Goal: Task Accomplishment & Management: Manage account settings

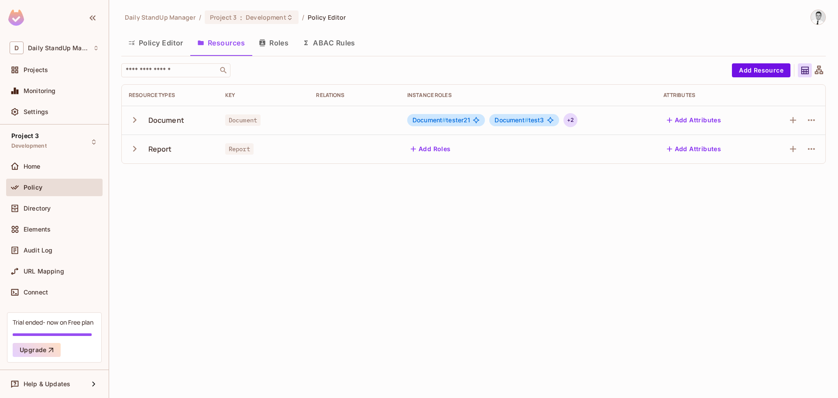
click at [574, 120] on div "+ 2" at bounding box center [570, 120] width 14 height 14
click at [489, 202] on div at bounding box center [419, 199] width 838 height 398
click at [266, 48] on button "Roles" at bounding box center [274, 43] width 44 height 22
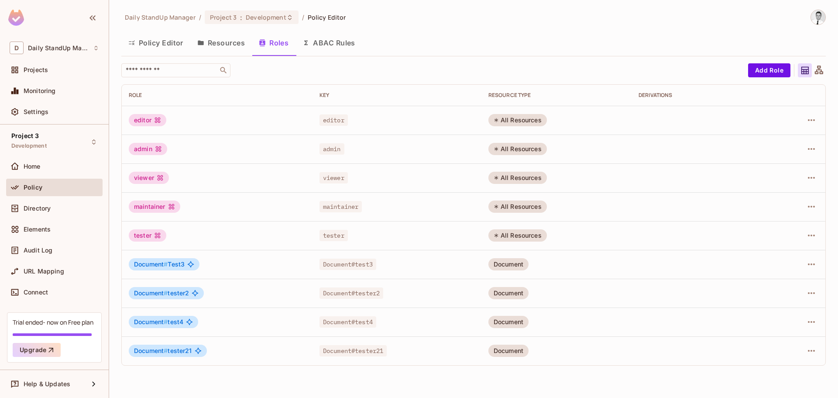
click at [161, 43] on button "Policy Editor" at bounding box center [155, 43] width 69 height 22
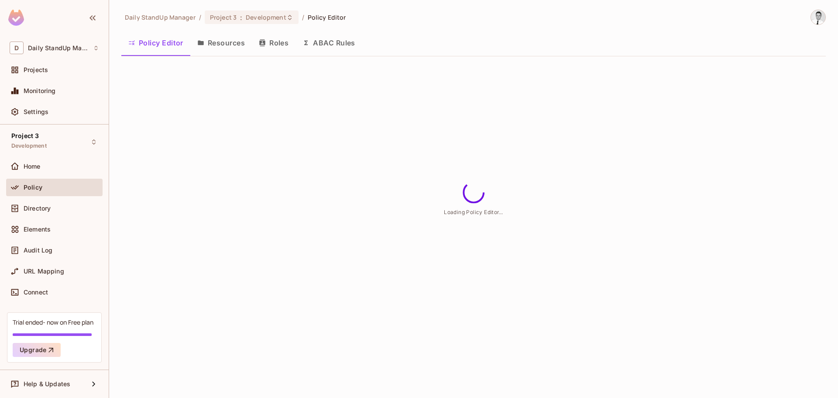
click at [226, 46] on button "Resources" at bounding box center [221, 43] width 62 height 22
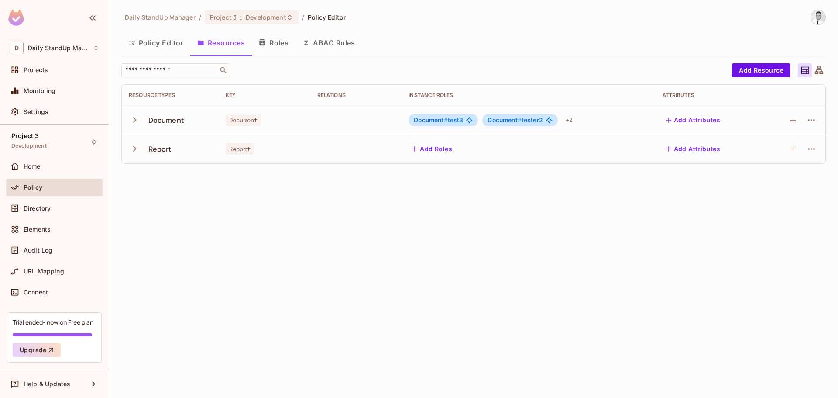
click at [702, 117] on button "Add Attributes" at bounding box center [693, 120] width 62 height 14
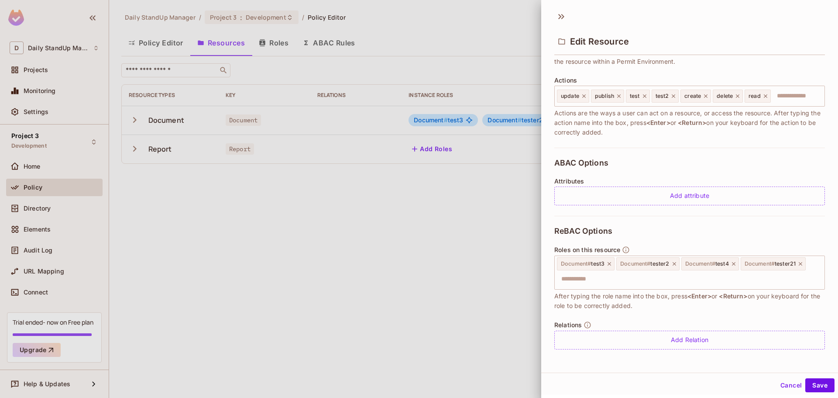
scroll to position [1, 0]
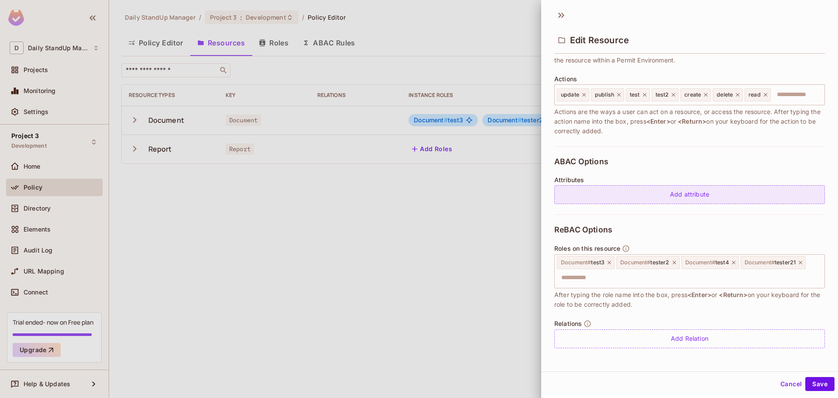
click at [703, 192] on div "Add attribute" at bounding box center [689, 194] width 271 height 19
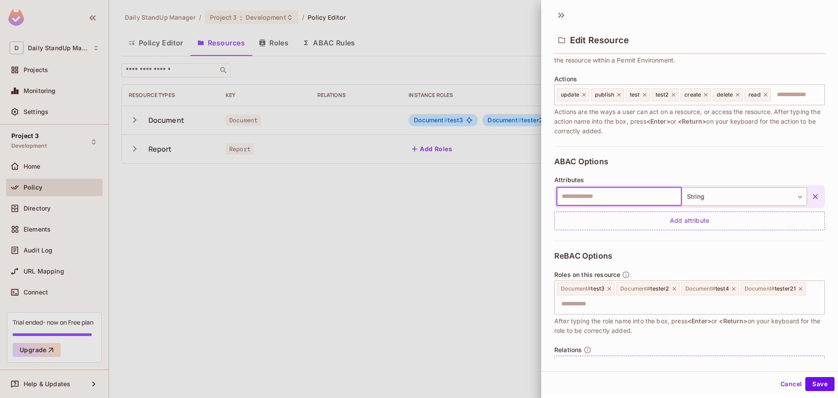
click at [677, 144] on div "* Name ******** ​ A human-friendly name for your resource * Key ******** ​ Use …" at bounding box center [689, 56] width 271 height 182
click at [639, 189] on input "text" at bounding box center [618, 196] width 125 height 18
click at [726, 169] on div "ABAC Options Attributes ​ String ****** ​ Add attribute" at bounding box center [689, 193] width 271 height 94
click at [786, 384] on button "Cancel" at bounding box center [791, 384] width 28 height 14
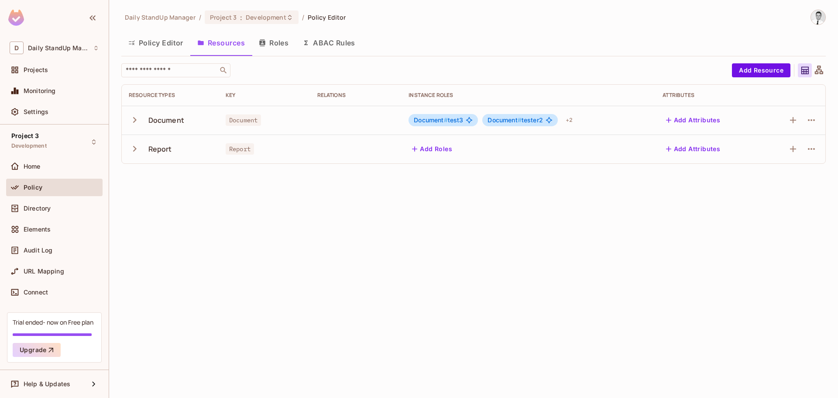
click at [325, 236] on div "Daily StandUp Manager / Project 3 : Development / Policy Editor Policy Editor R…" at bounding box center [473, 199] width 729 height 398
click at [175, 48] on button "Policy Editor" at bounding box center [155, 43] width 69 height 22
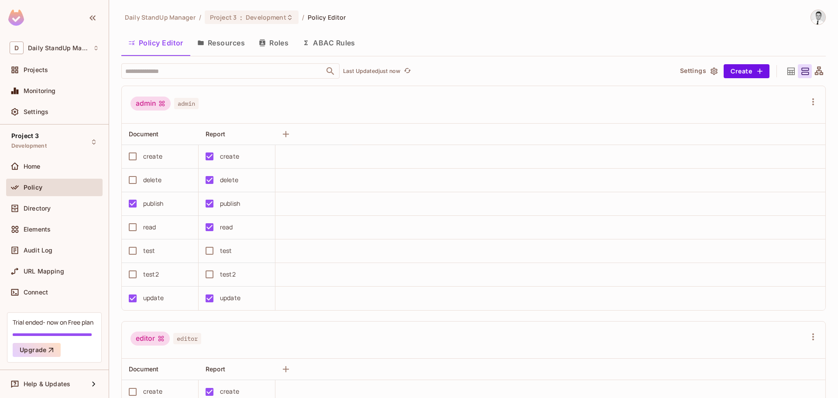
click at [213, 47] on button "Resources" at bounding box center [221, 43] width 62 height 22
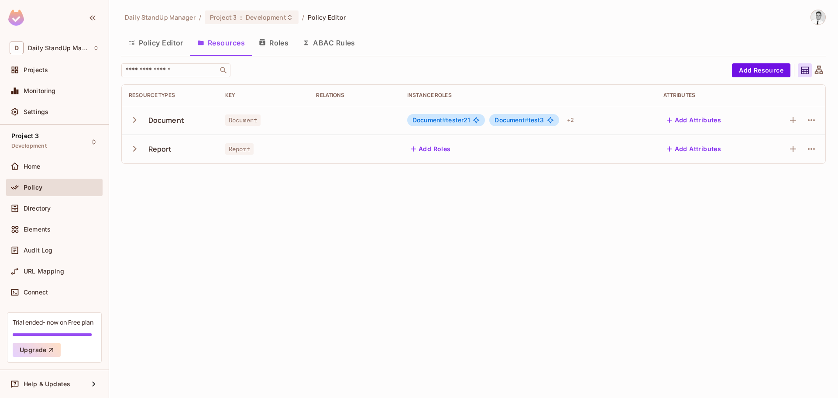
click at [682, 124] on button "Add Attributes" at bounding box center [694, 120] width 62 height 14
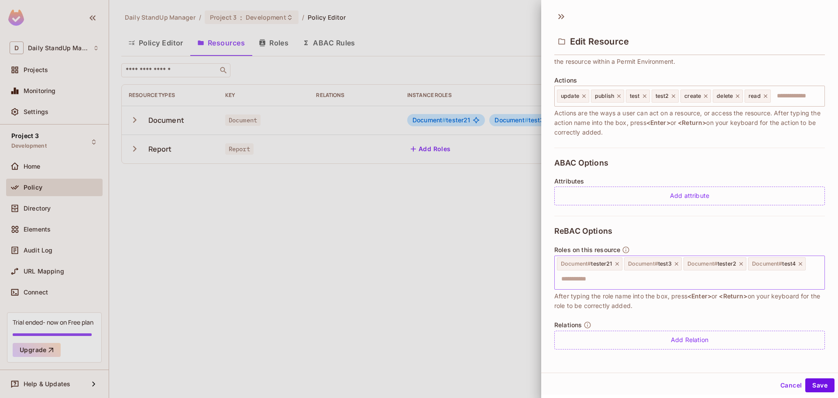
scroll to position [1, 0]
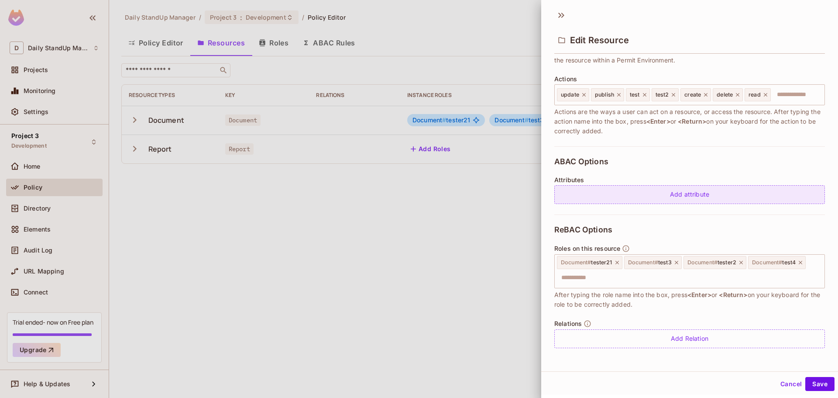
click at [654, 194] on div "Add attribute" at bounding box center [689, 194] width 271 height 19
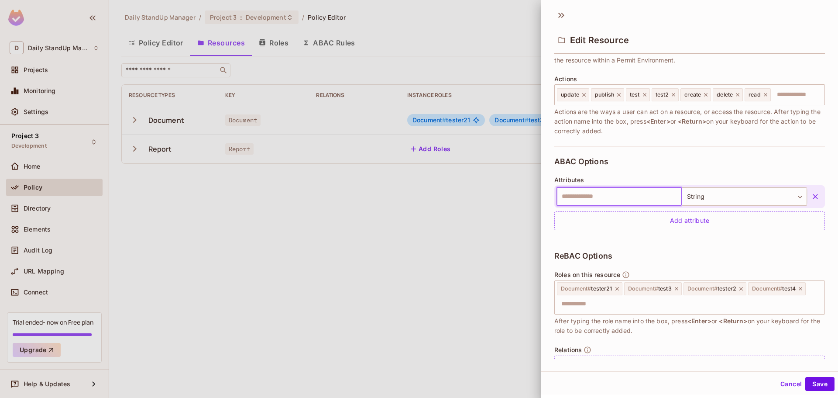
click at [610, 201] on input "text" at bounding box center [618, 196] width 125 height 18
click at [643, 168] on div "ABAC Options Attributes ​ String ****** ​ Add attribute" at bounding box center [689, 193] width 271 height 94
click at [697, 190] on body "D Daily StandUp Manager Projects Monitoring Settings Project 3 Development Home…" at bounding box center [419, 199] width 838 height 398
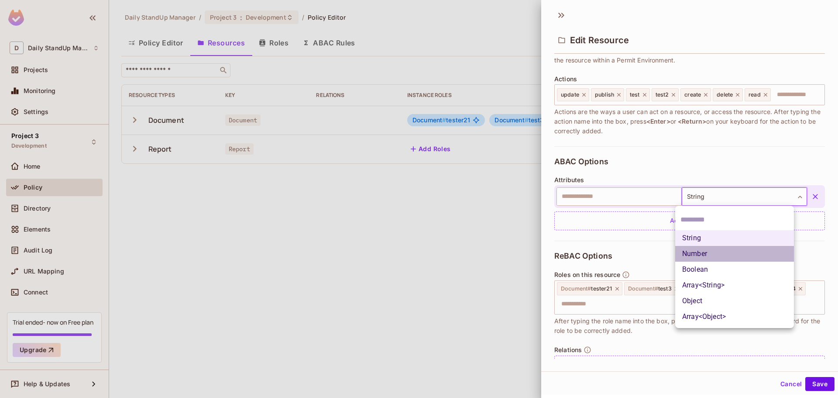
click at [703, 252] on li "Number" at bounding box center [734, 254] width 119 height 16
type input "******"
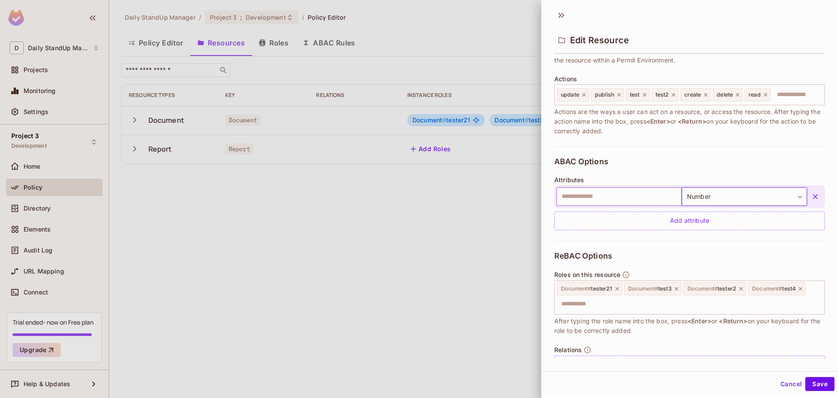
click at [562, 194] on input "text" at bounding box center [618, 196] width 125 height 18
click at [740, 169] on div "ABAC Options Attributes ​ Number ****** ​ Add attribute" at bounding box center [689, 193] width 271 height 94
click at [558, 14] on icon at bounding box center [561, 15] width 14 height 14
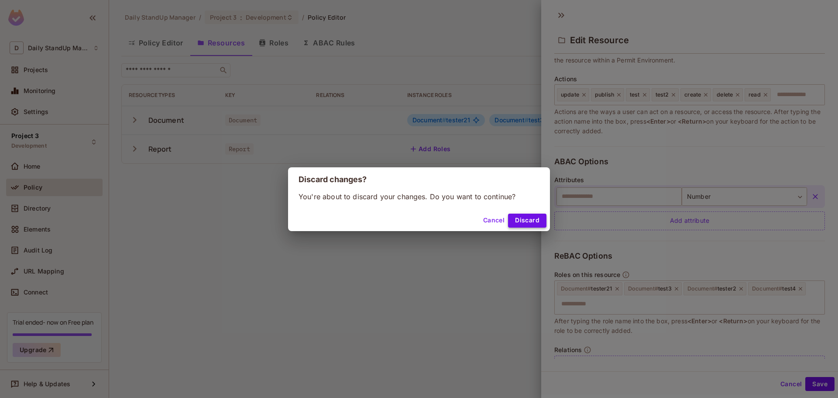
click at [524, 221] on button "Discard" at bounding box center [527, 220] width 38 height 14
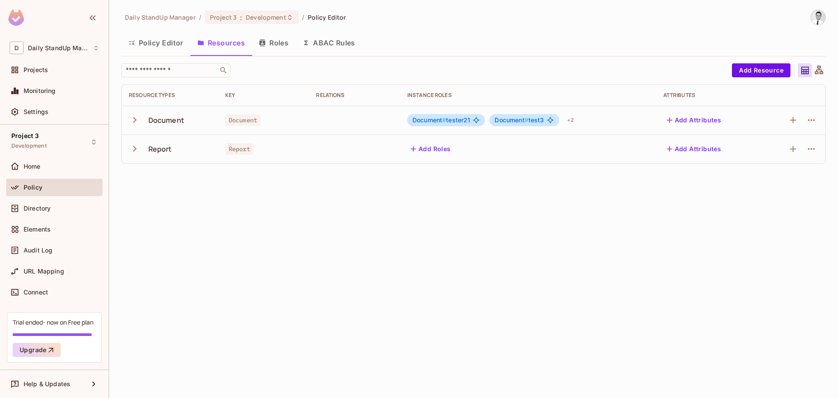
click at [457, 67] on div "​" at bounding box center [424, 70] width 606 height 14
click at [384, 72] on div "​" at bounding box center [424, 70] width 606 height 14
click at [247, 122] on span "Document" at bounding box center [242, 119] width 35 height 11
click at [326, 111] on td at bounding box center [354, 120] width 91 height 29
click at [812, 124] on icon "button" at bounding box center [811, 120] width 10 height 10
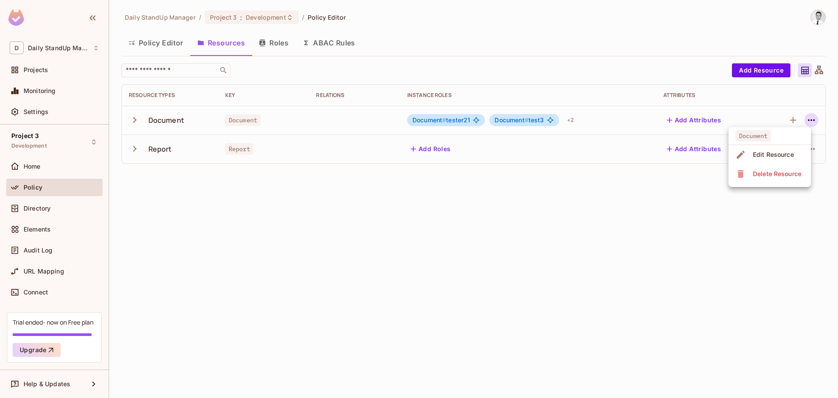
click at [764, 159] on span "Edit Resource" at bounding box center [773, 154] width 46 height 14
click at [804, 116] on div at bounding box center [811, 120] width 14 height 14
click at [809, 116] on icon "button" at bounding box center [811, 120] width 10 height 10
click at [751, 151] on span "Edit Resource" at bounding box center [773, 154] width 46 height 14
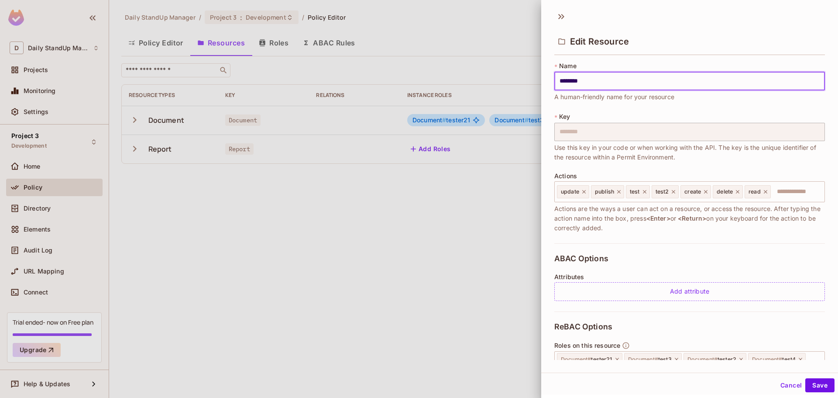
click at [680, 265] on div "ABAC Options Attributes Add attribute" at bounding box center [689, 277] width 271 height 68
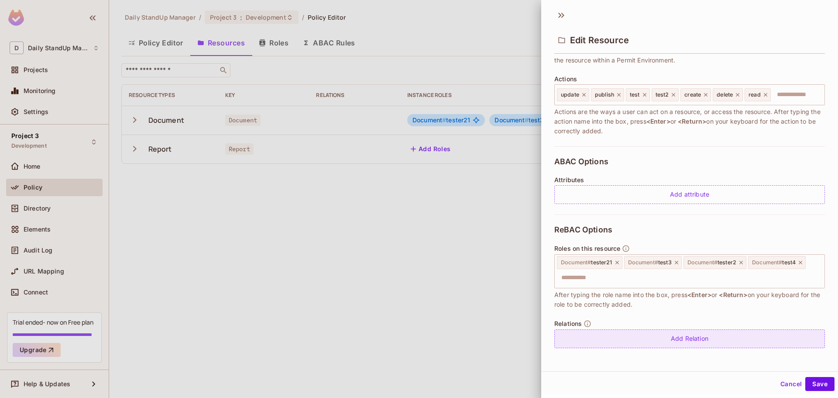
click at [703, 343] on div "Add Relation" at bounding box center [689, 338] width 271 height 19
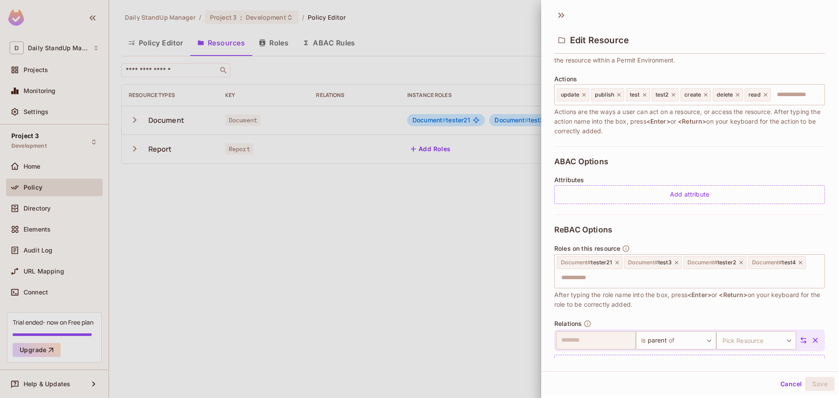
scroll to position [121, 0]
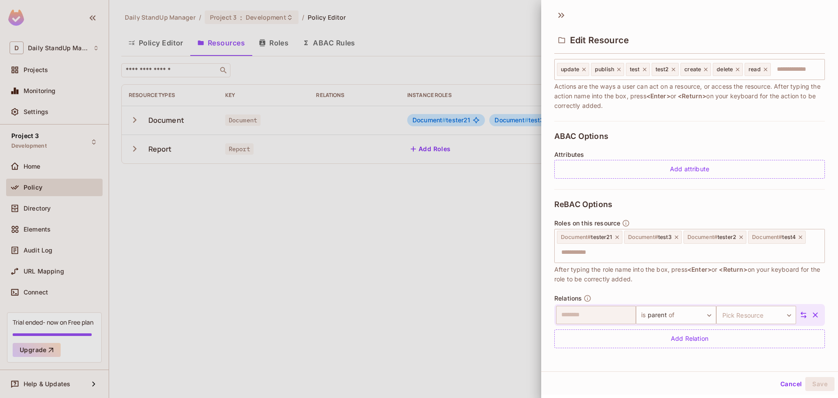
click at [697, 130] on div "ABAC Options Attributes Add attribute" at bounding box center [689, 155] width 271 height 68
drag, startPoint x: 728, startPoint y: 128, endPoint x: 744, endPoint y: 113, distance: 21.3
click at [728, 127] on div "ABAC Options Attributes Add attribute" at bounding box center [689, 155] width 271 height 68
click at [560, 10] on icon at bounding box center [561, 15] width 14 height 14
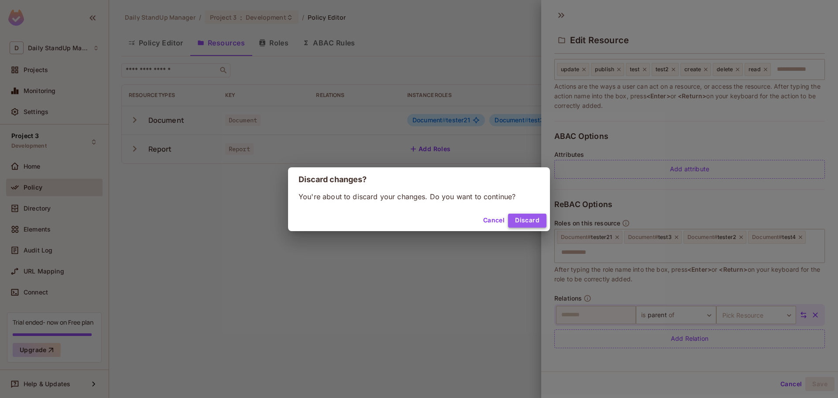
click at [531, 220] on button "Discard" at bounding box center [527, 220] width 38 height 14
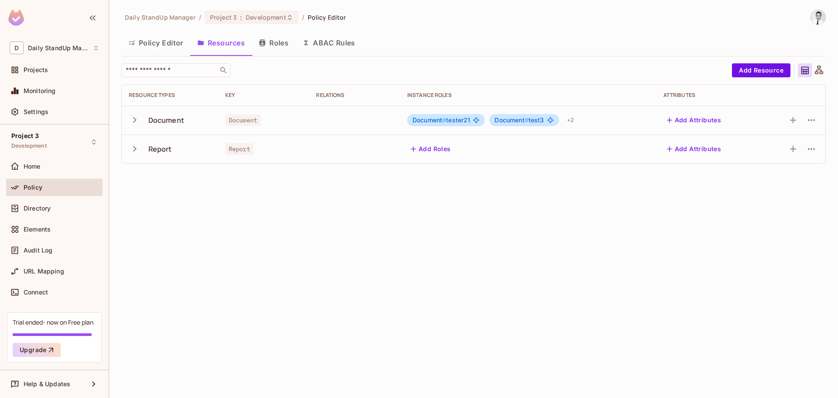
click at [284, 46] on button "Roles" at bounding box center [274, 43] width 44 height 22
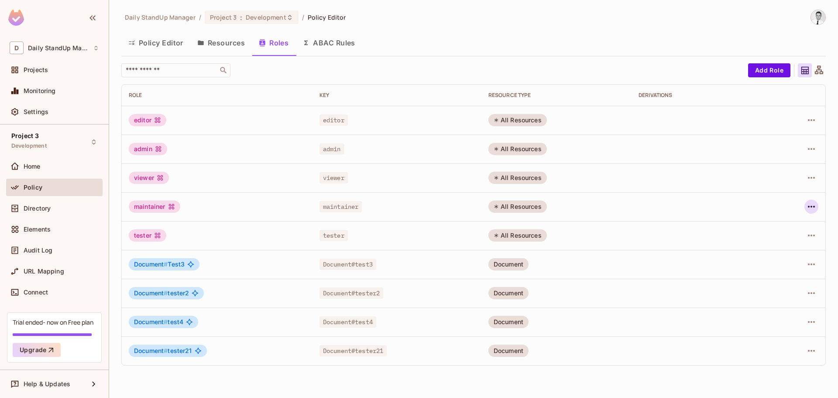
click at [816, 203] on icon "button" at bounding box center [811, 206] width 10 height 10
click at [781, 226] on div "Edit Role" at bounding box center [772, 226] width 26 height 9
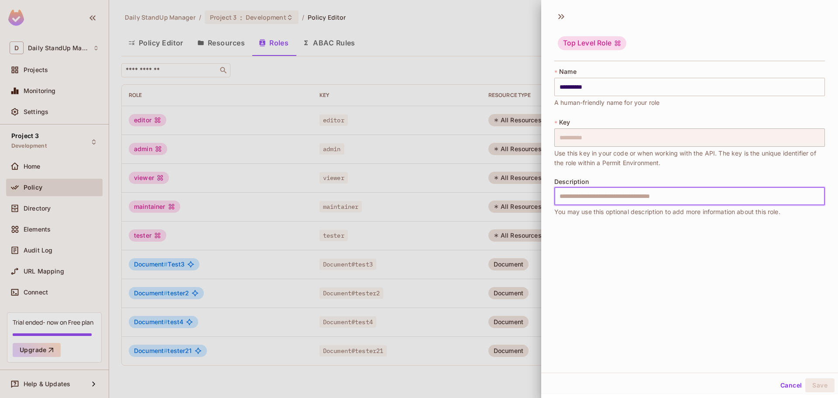
click at [603, 193] on input "text" at bounding box center [689, 196] width 271 height 18
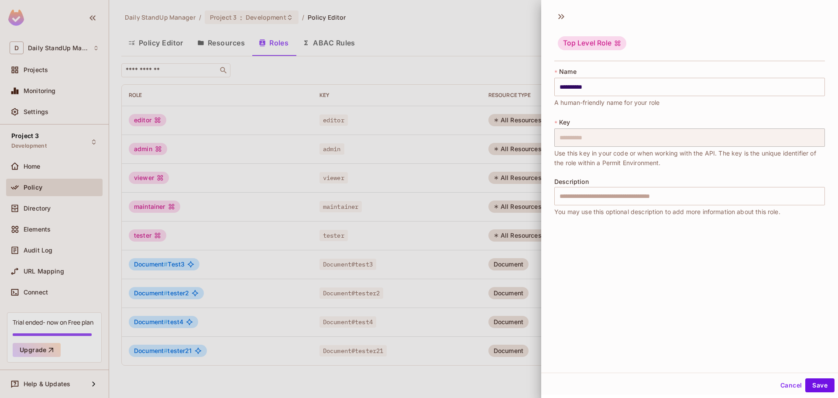
click at [729, 25] on div "Top Level Role" at bounding box center [689, 37] width 297 height 54
click at [558, 15] on icon at bounding box center [561, 17] width 14 height 14
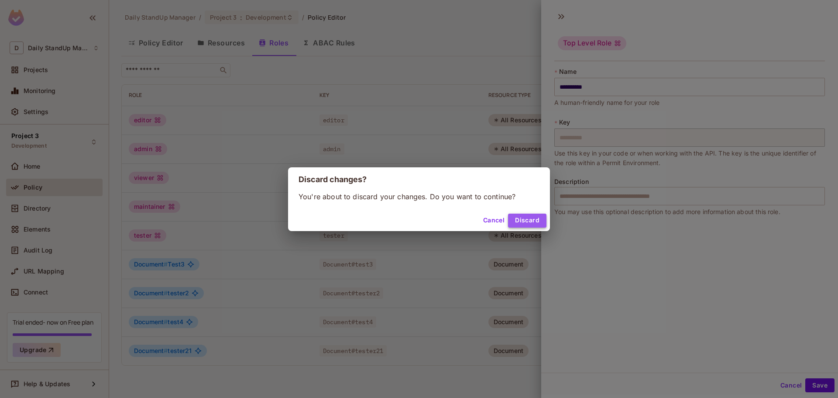
click at [523, 219] on button "Discard" at bounding box center [527, 220] width 38 height 14
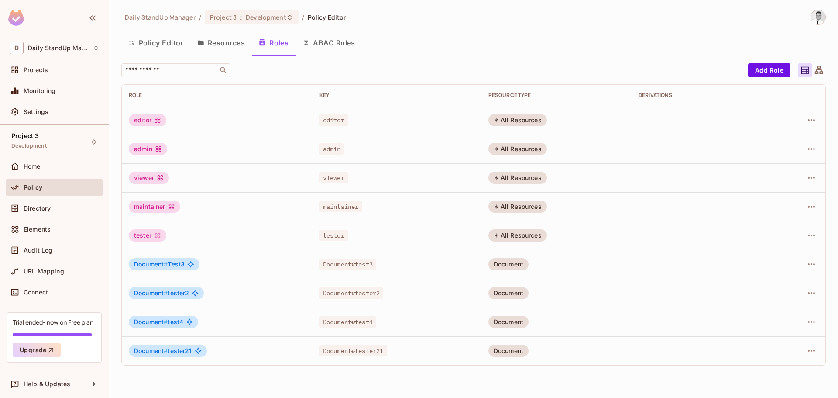
click at [218, 38] on button "Resources" at bounding box center [221, 43] width 62 height 22
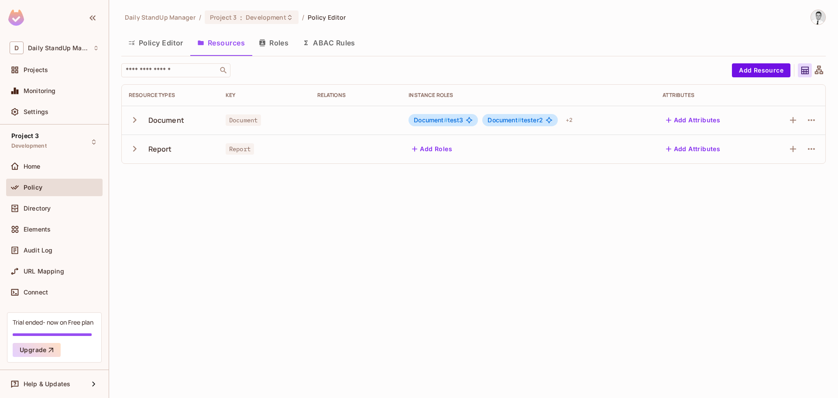
click at [154, 37] on button "Policy Editor" at bounding box center [155, 43] width 69 height 22
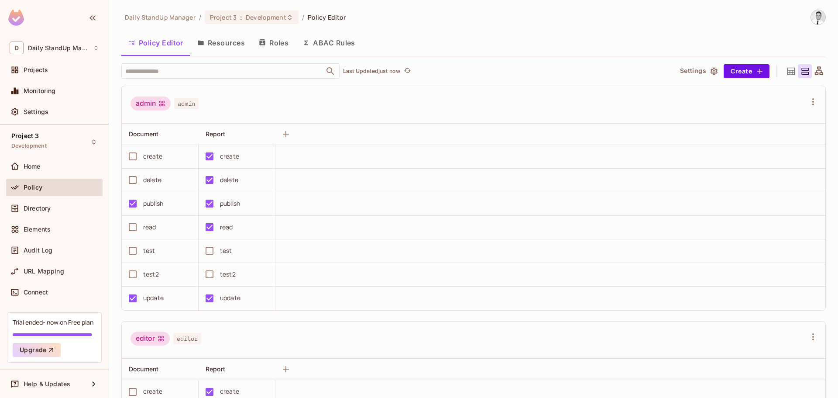
click at [299, 103] on div "admin admin" at bounding box center [467, 104] width 675 height 17
click at [315, 99] on div "admin admin" at bounding box center [467, 104] width 675 height 17
click at [237, 44] on button "Resources" at bounding box center [221, 43] width 62 height 22
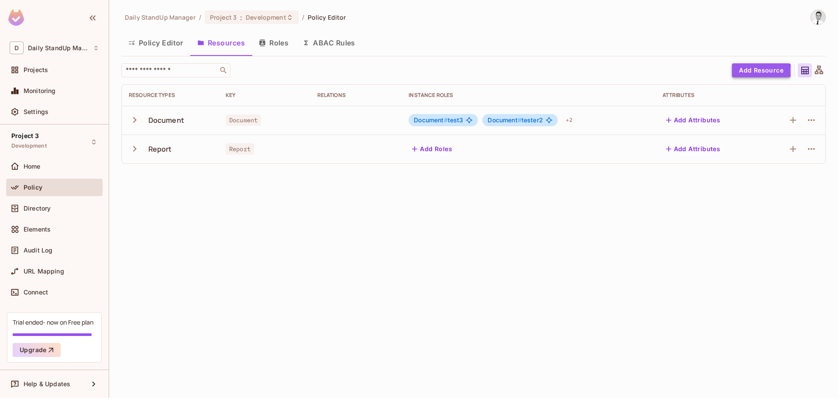
click at [754, 71] on button "Add Resource" at bounding box center [761, 70] width 58 height 14
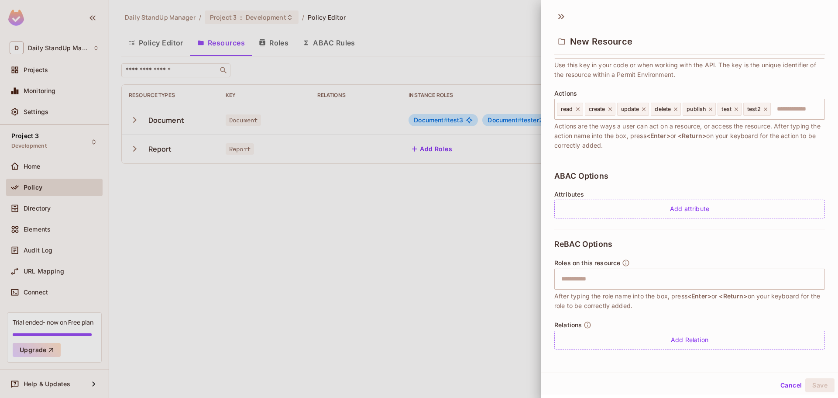
scroll to position [1, 0]
click at [777, 384] on button "Cancel" at bounding box center [791, 384] width 28 height 14
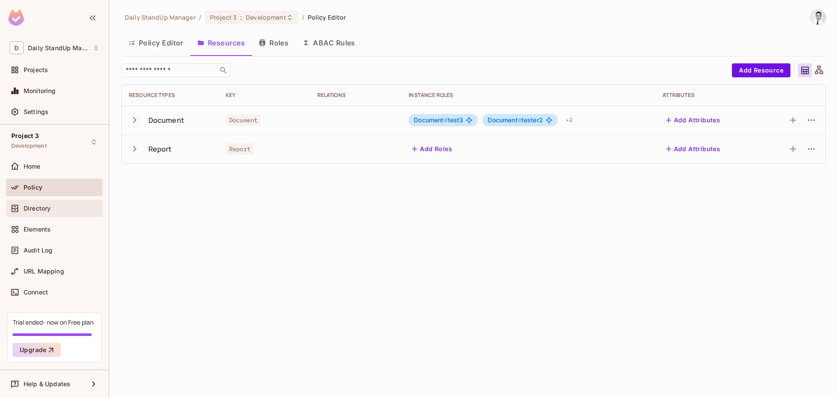
click at [57, 206] on div "Directory" at bounding box center [61, 208] width 75 height 7
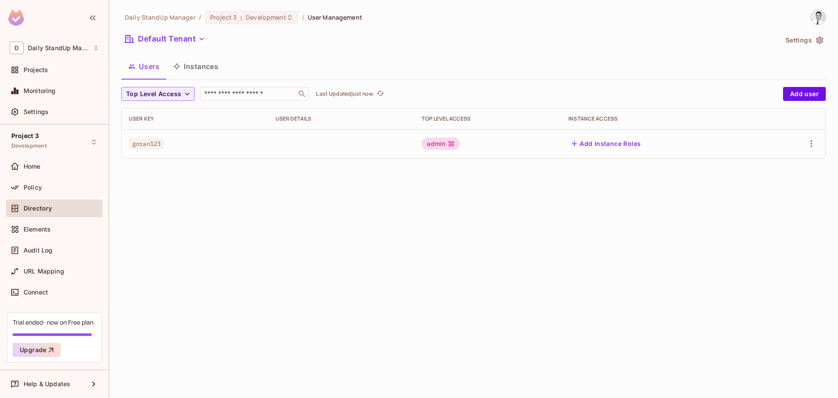
click at [208, 66] on button "Instances" at bounding box center [195, 66] width 59 height 22
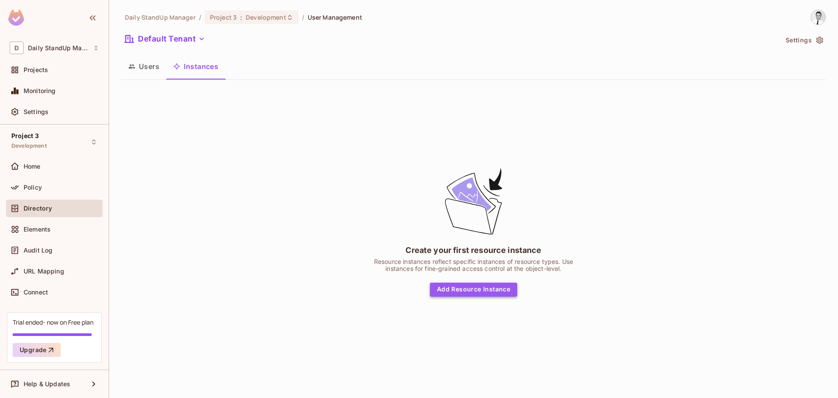
click at [502, 292] on button "Add Resource Instance" at bounding box center [473, 289] width 87 height 14
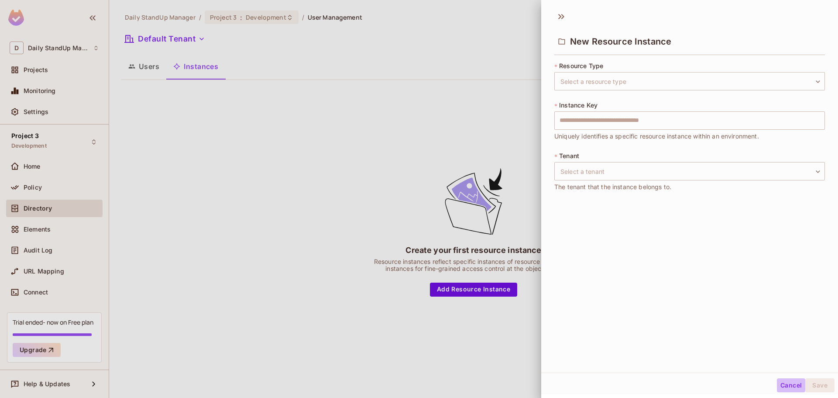
click at [785, 387] on button "Cancel" at bounding box center [791, 385] width 28 height 14
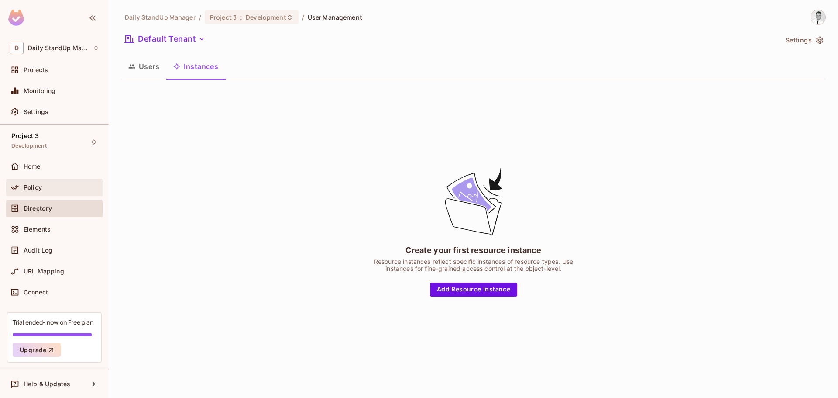
click at [41, 189] on span "Policy" at bounding box center [33, 187] width 18 height 7
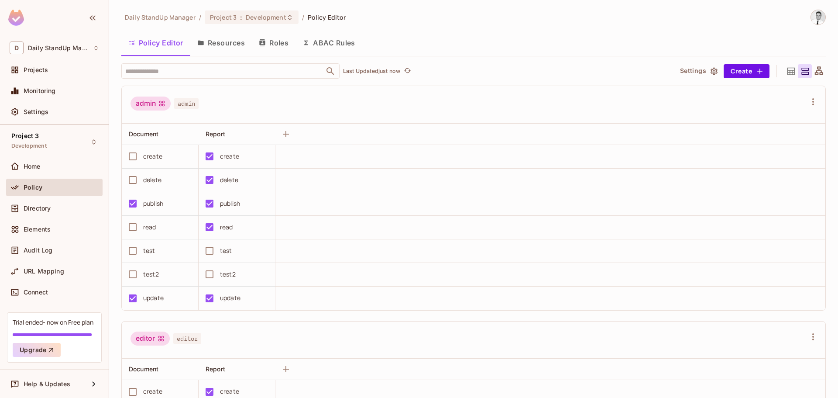
click at [224, 45] on button "Resources" at bounding box center [221, 43] width 62 height 22
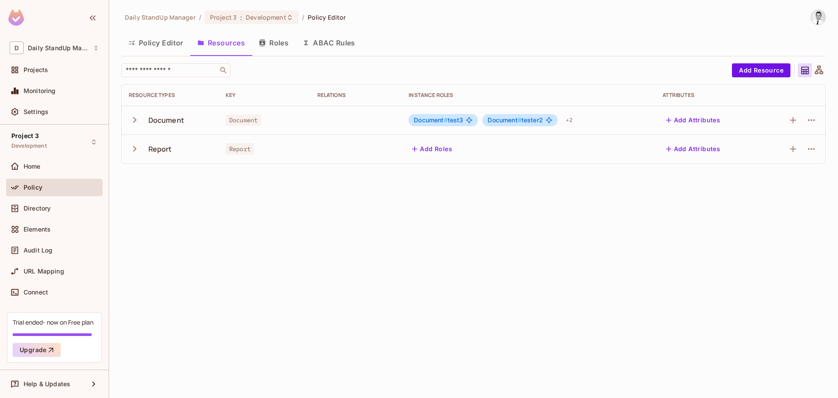
click at [281, 42] on button "Roles" at bounding box center [274, 43] width 44 height 22
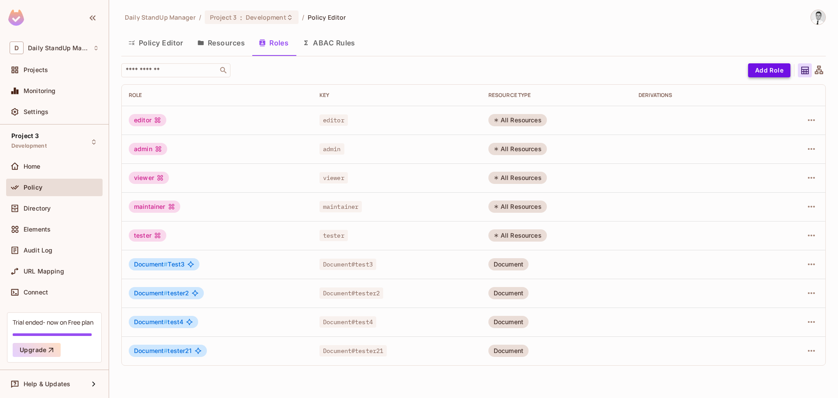
click at [753, 69] on button "Add Role" at bounding box center [769, 70] width 42 height 14
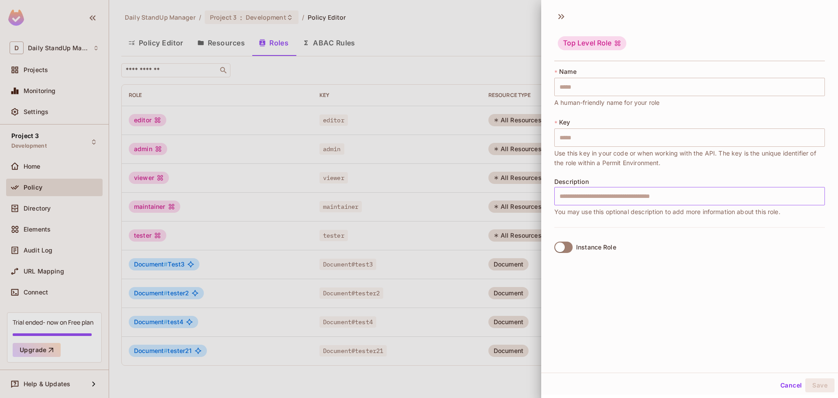
drag, startPoint x: 611, startPoint y: 202, endPoint x: 618, endPoint y: 198, distance: 8.0
click at [611, 202] on input "text" at bounding box center [689, 196] width 271 height 18
click at [562, 15] on icon at bounding box center [562, 16] width 3 height 5
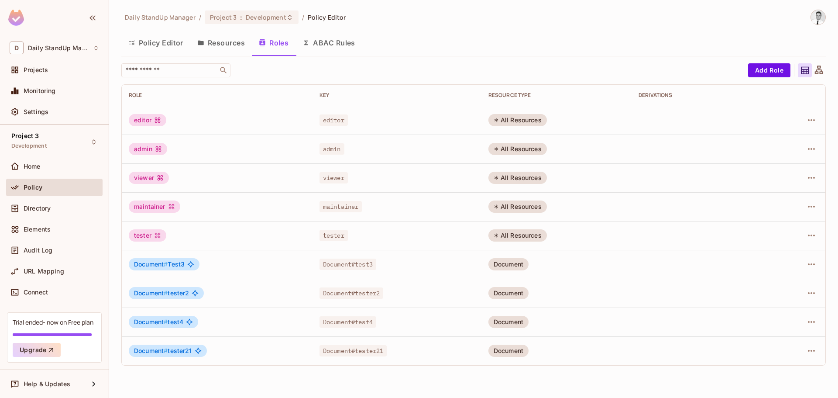
click at [461, 32] on div "Policy Editor Resources Roles ABAC Rules" at bounding box center [473, 43] width 704 height 22
click at [356, 41] on button "ABAC Rules" at bounding box center [328, 43] width 67 height 22
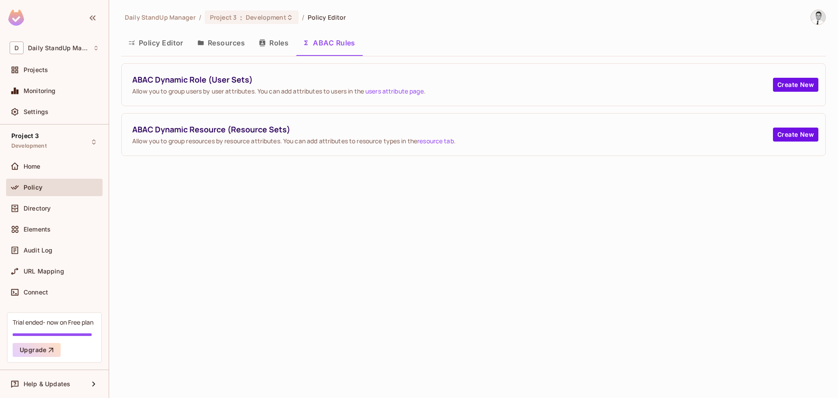
click at [168, 40] on button "Policy Editor" at bounding box center [155, 43] width 69 height 22
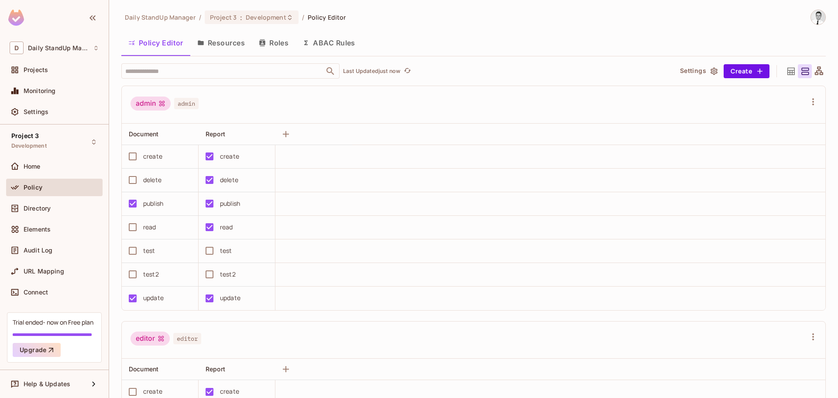
click at [224, 45] on button "Resources" at bounding box center [221, 43] width 62 height 22
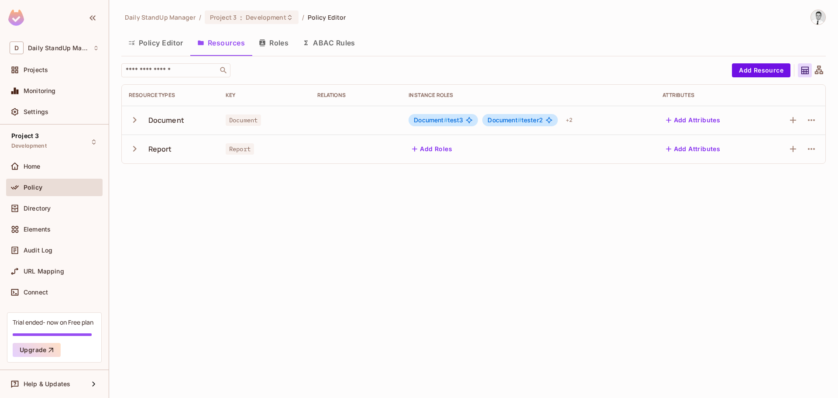
click at [543, 31] on div "Daily StandUp Manager / Project 3 : Development / Policy Editor Policy Editor R…" at bounding box center [473, 90] width 704 height 161
click at [686, 116] on button "Add Attributes" at bounding box center [693, 120] width 62 height 14
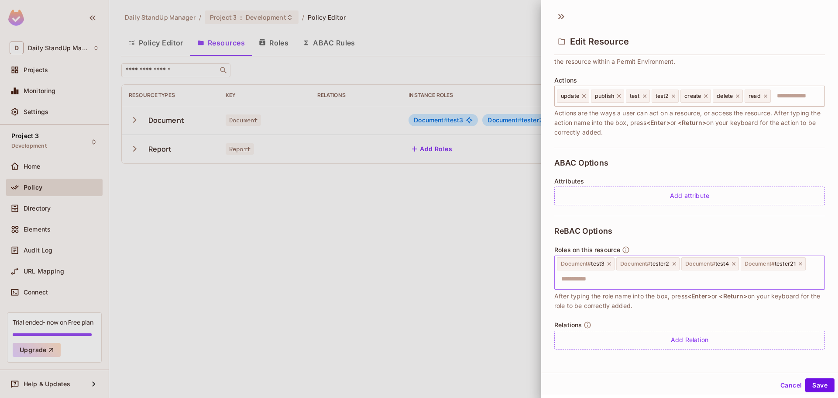
scroll to position [1, 0]
click at [730, 28] on div "Edit Resource" at bounding box center [689, 39] width 271 height 28
click at [567, 12] on icon at bounding box center [561, 15] width 14 height 14
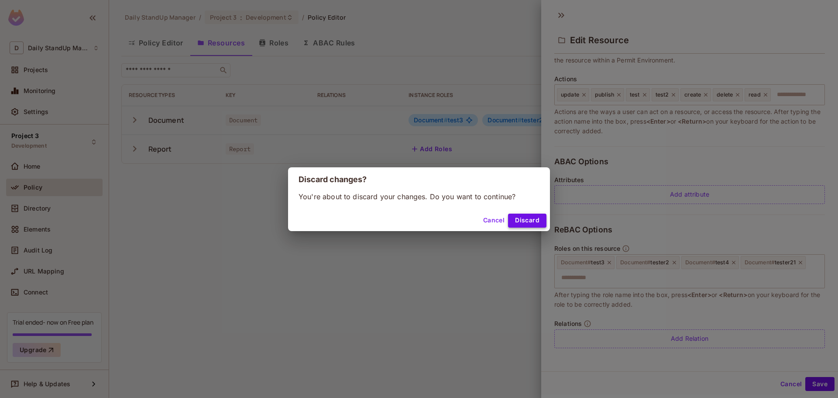
click at [542, 218] on button "Discard" at bounding box center [527, 220] width 38 height 14
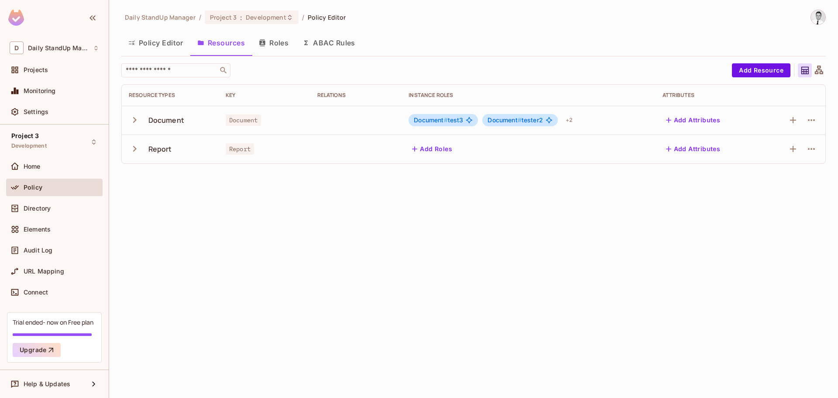
click at [685, 121] on button "Add Attributes" at bounding box center [693, 120] width 62 height 14
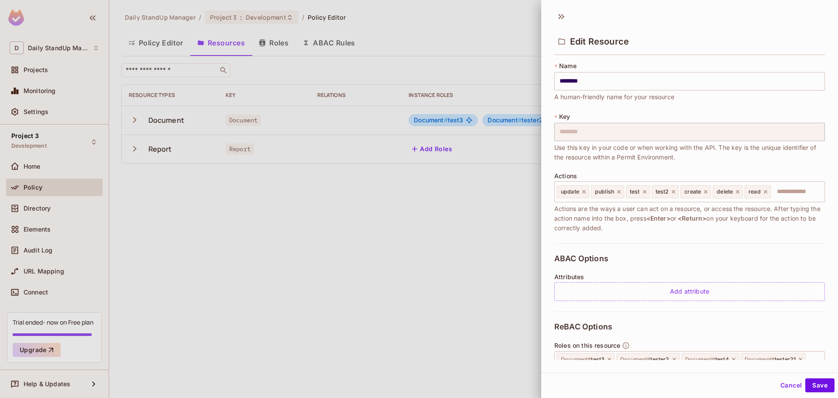
click at [721, 63] on div "* Name ******** ​ A human-friendly name for your resource" at bounding box center [689, 82] width 271 height 40
click at [664, 80] on input "********" at bounding box center [689, 81] width 271 height 18
click at [735, 28] on div "Edit Resource" at bounding box center [689, 41] width 271 height 28
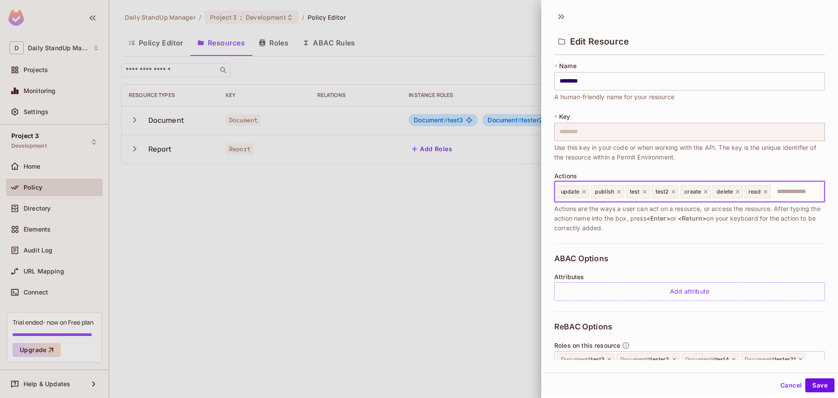
click at [801, 187] on input "text" at bounding box center [795, 191] width 49 height 17
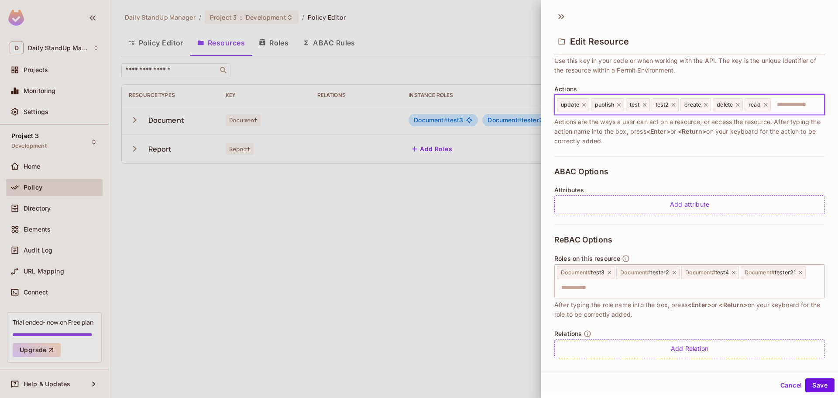
scroll to position [87, 0]
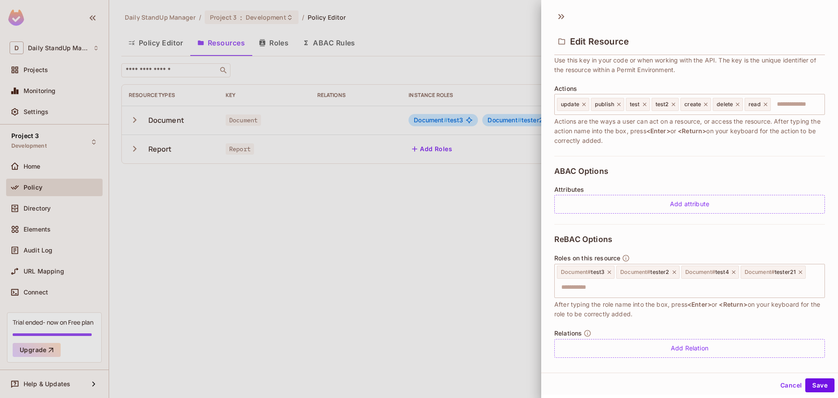
click at [736, 228] on div "ReBAC Options Roles on this resource Document # test3 Document # tester2 Docume…" at bounding box center [689, 296] width 271 height 144
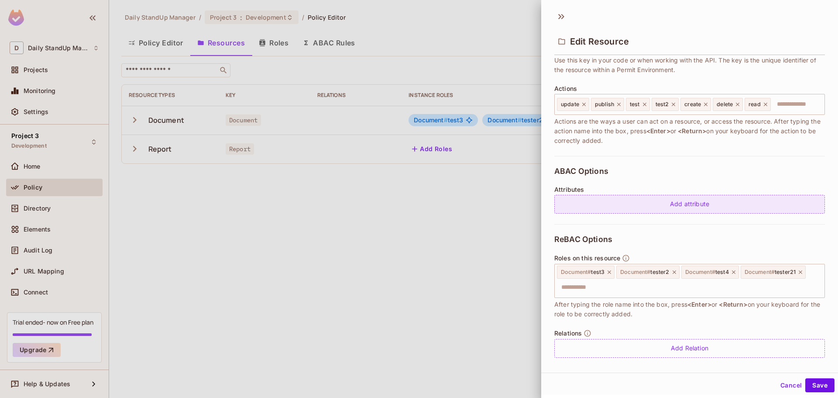
click at [713, 203] on div "Add attribute" at bounding box center [689, 204] width 271 height 19
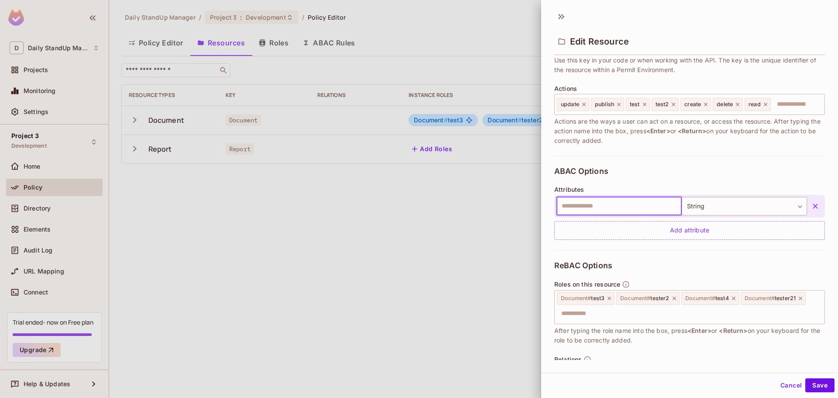
click at [811, 202] on icon "button" at bounding box center [815, 206] width 9 height 9
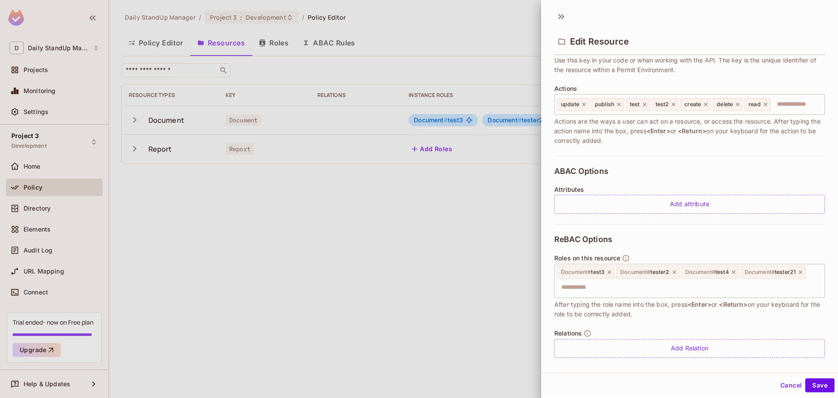
scroll to position [96, 0]
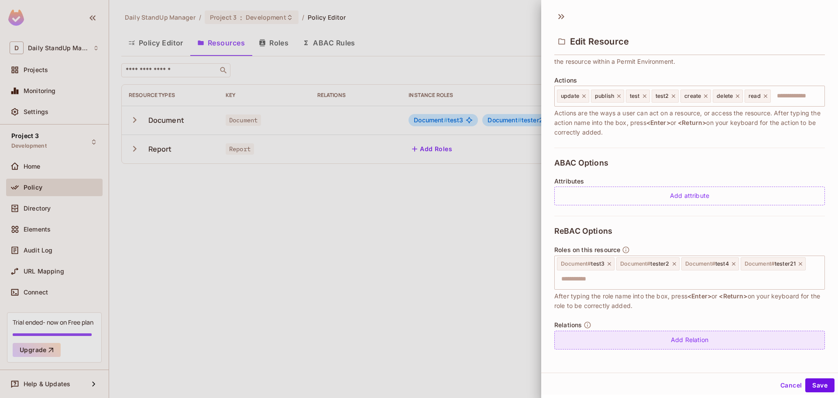
click at [719, 341] on div "Add Relation" at bounding box center [689, 339] width 271 height 19
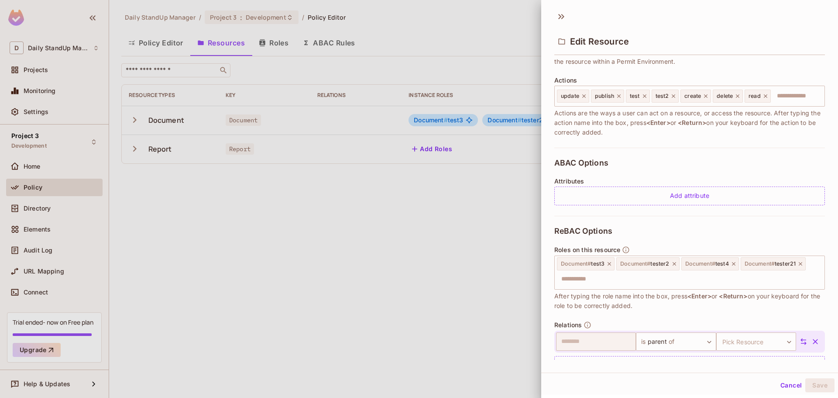
click at [812, 342] on icon "button" at bounding box center [814, 341] width 5 height 5
click at [698, 141] on div "* Name ******** ​ A human-friendly name for your resource * Key ******** ​ Use …" at bounding box center [689, 57] width 271 height 182
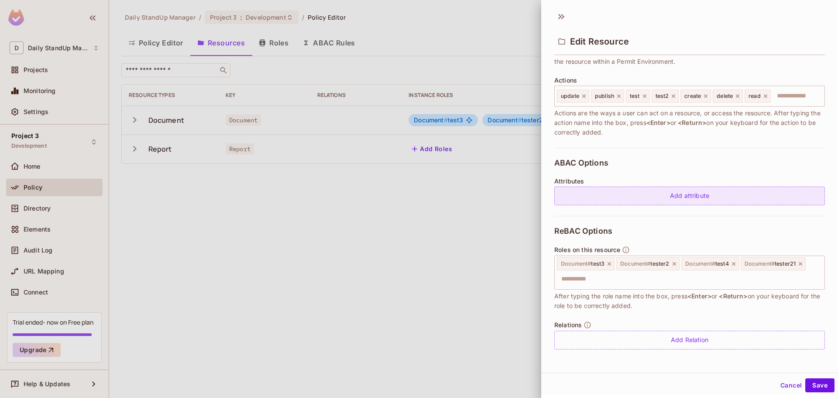
click at [659, 192] on div "Add attribute" at bounding box center [689, 195] width 271 height 19
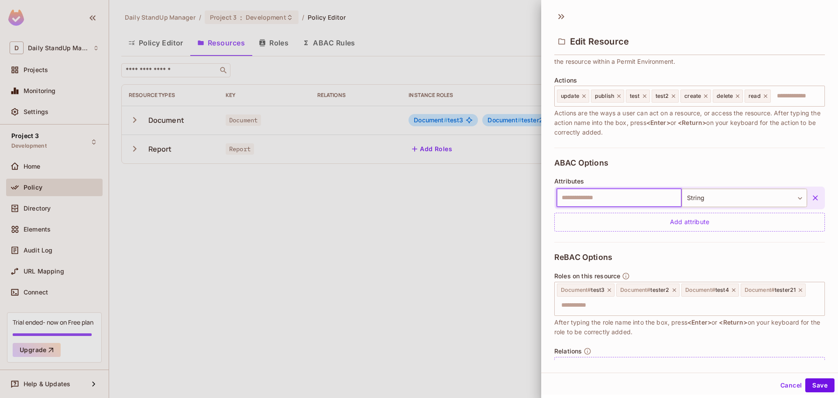
click at [594, 198] on input "text" at bounding box center [618, 198] width 125 height 18
type input "*****"
click at [706, 158] on div "ABAC Options Attributes ***** ​ String ****** ​ Add attribute" at bounding box center [689, 194] width 271 height 94
drag, startPoint x: 821, startPoint y: 385, endPoint x: 305, endPoint y: 329, distance: 519.6
click at [821, 385] on button "Save" at bounding box center [819, 385] width 29 height 14
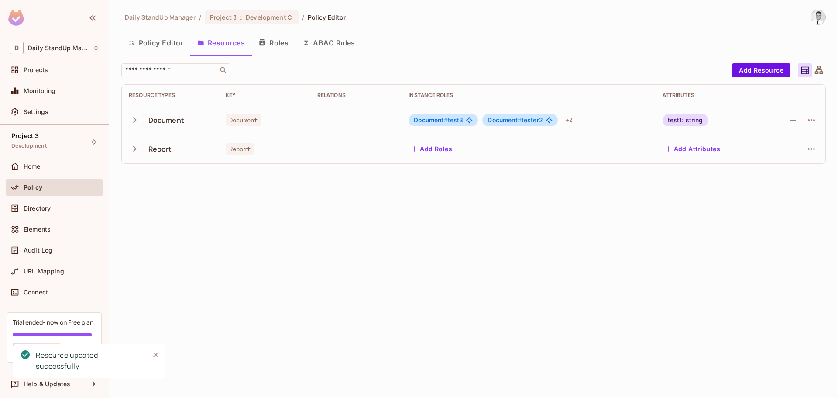
click at [439, 236] on div "Daily StandUp Manager / Project 3 : Development / Policy Editor Policy Editor R…" at bounding box center [473, 199] width 729 height 398
click at [133, 147] on icon "button" at bounding box center [135, 149] width 12 height 12
click at [133, 147] on icon "button" at bounding box center [135, 148] width 6 height 3
click at [557, 36] on div "Policy Editor Resources Roles ABAC Rules" at bounding box center [473, 43] width 704 height 22
click at [813, 123] on icon "button" at bounding box center [811, 120] width 10 height 10
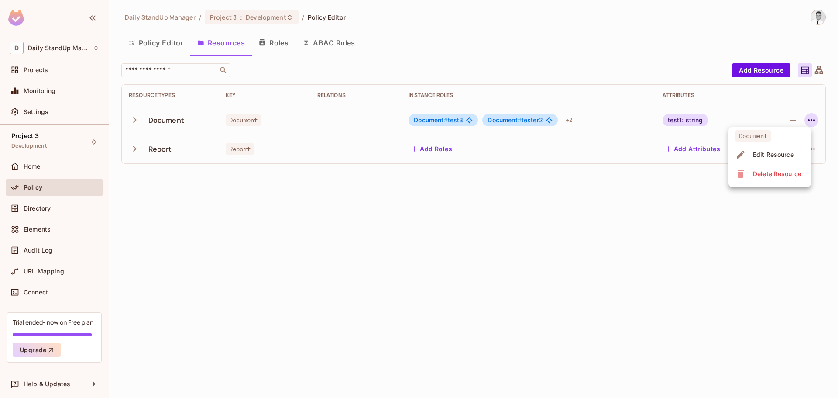
click at [779, 152] on div "Edit Resource" at bounding box center [773, 154] width 41 height 9
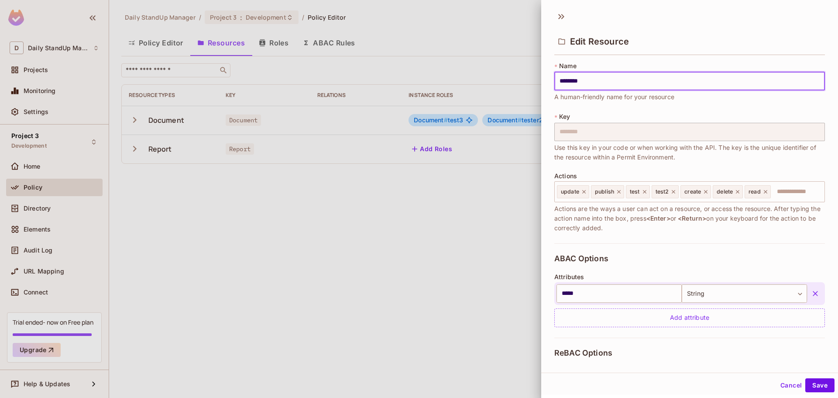
click at [786, 387] on button "Cancel" at bounding box center [791, 385] width 28 height 14
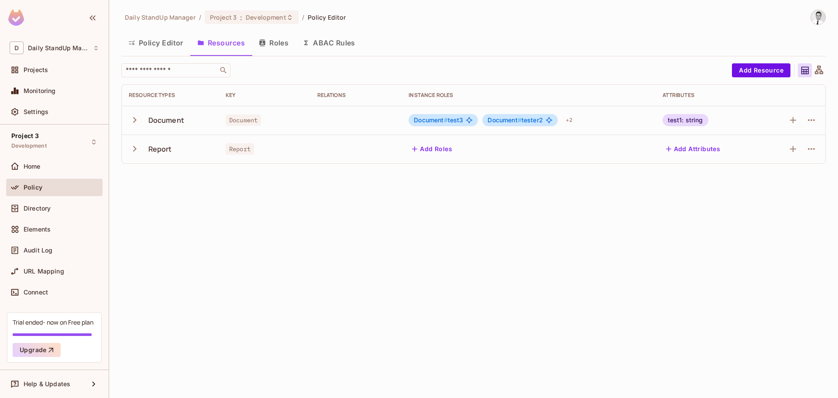
click at [136, 117] on icon "button" at bounding box center [135, 120] width 12 height 12
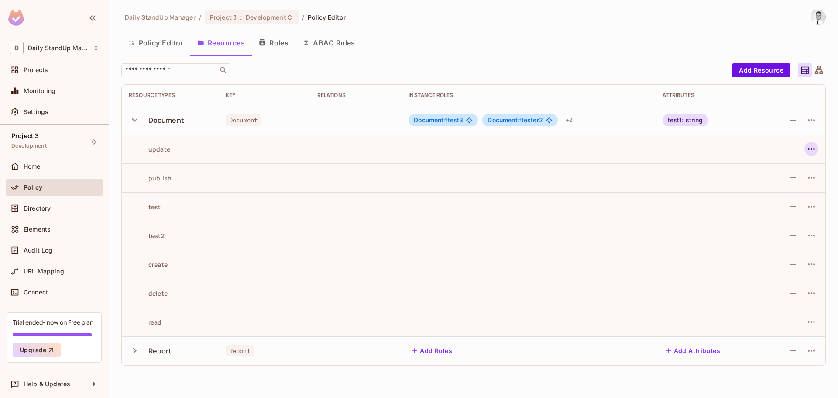
click at [815, 148] on icon "button" at bounding box center [811, 149] width 10 height 10
click at [797, 146] on div at bounding box center [419, 199] width 838 height 398
click at [796, 146] on icon "button" at bounding box center [793, 149] width 10 height 10
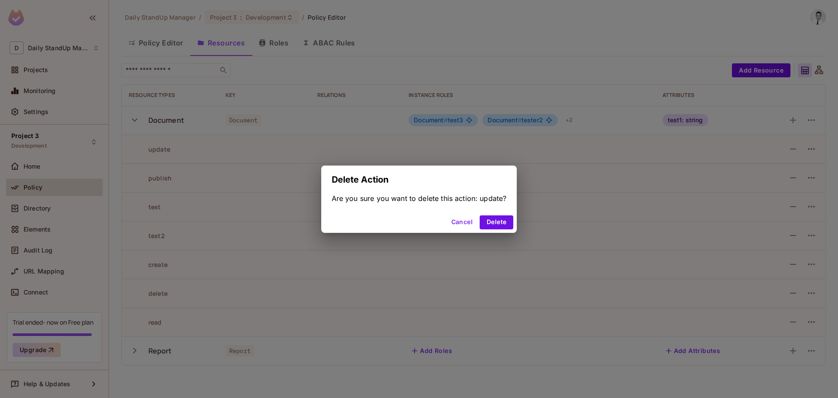
click at [455, 218] on button "Cancel" at bounding box center [462, 222] width 28 height 14
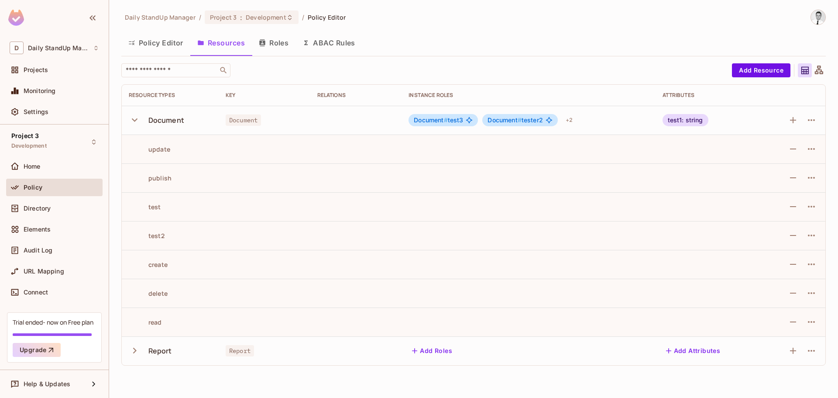
click at [277, 44] on button "Roles" at bounding box center [274, 43] width 44 height 22
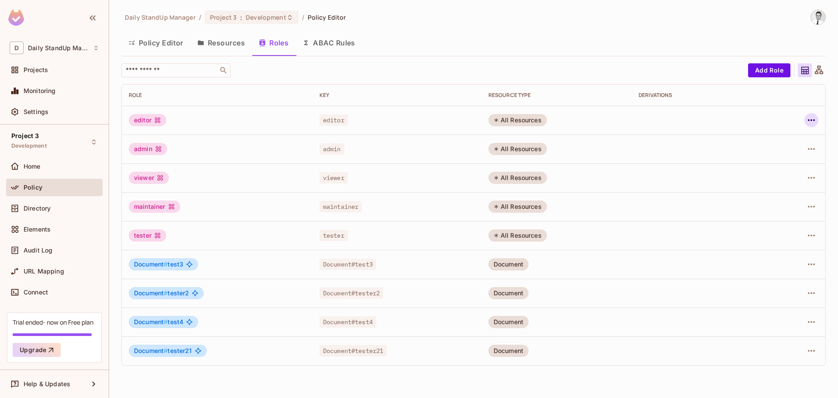
click at [812, 122] on icon "button" at bounding box center [811, 120] width 10 height 10
click at [788, 161] on div "Edit Attributes" at bounding box center [780, 159] width 43 height 9
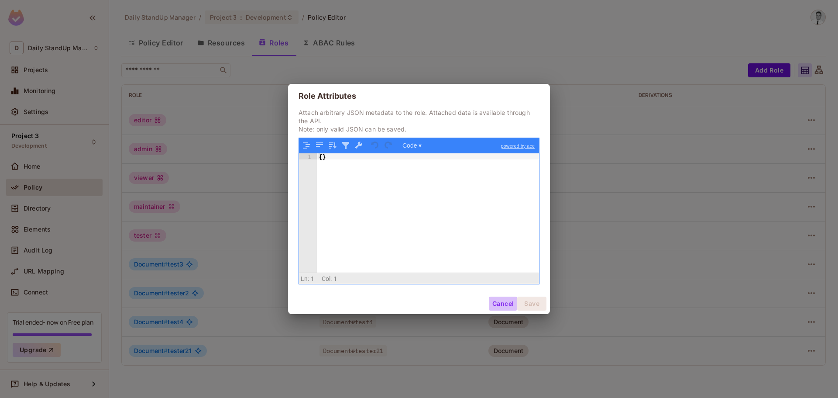
click at [505, 299] on button "Cancel" at bounding box center [503, 303] width 28 height 14
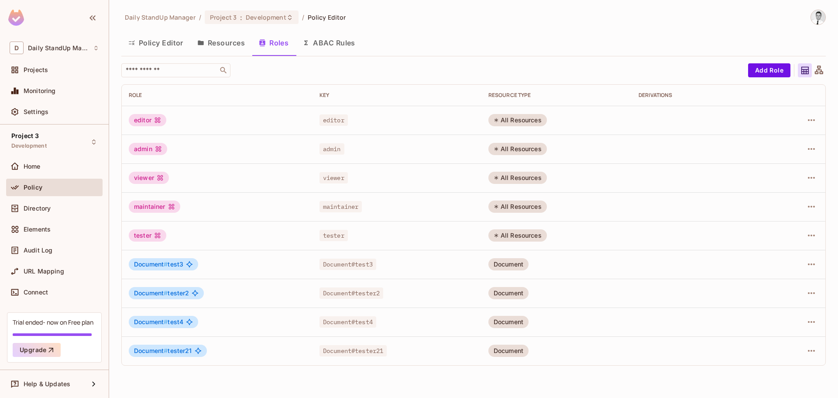
click at [220, 45] on button "Resources" at bounding box center [221, 43] width 62 height 22
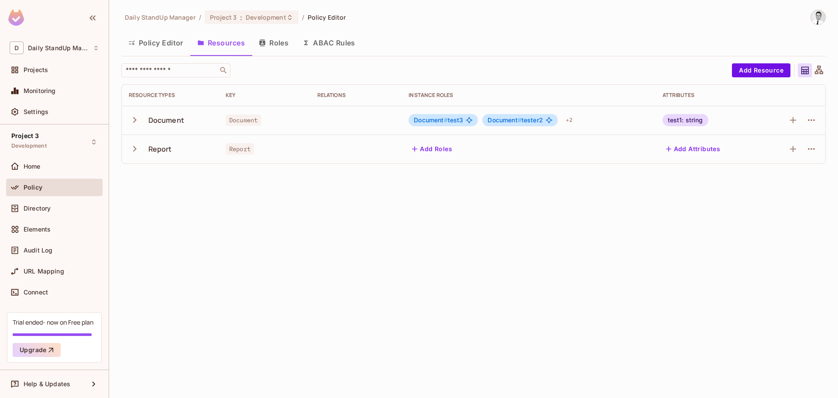
click at [276, 48] on button "Roles" at bounding box center [274, 43] width 44 height 22
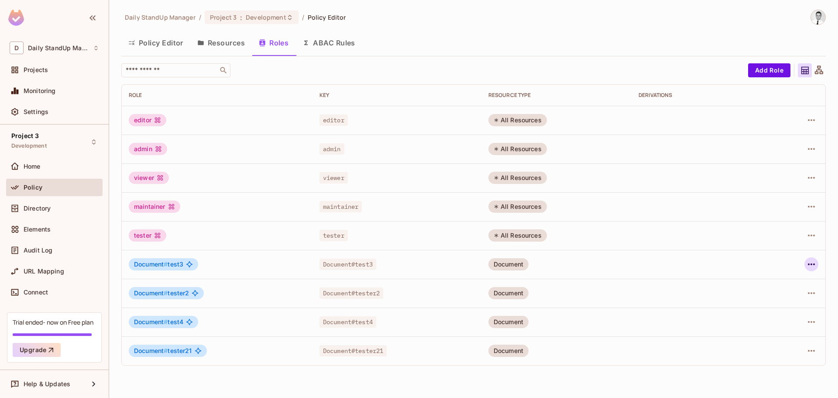
click at [810, 264] on icon "button" at bounding box center [811, 264] width 10 height 10
click at [773, 302] on div "Edit Attributes" at bounding box center [780, 303] width 43 height 9
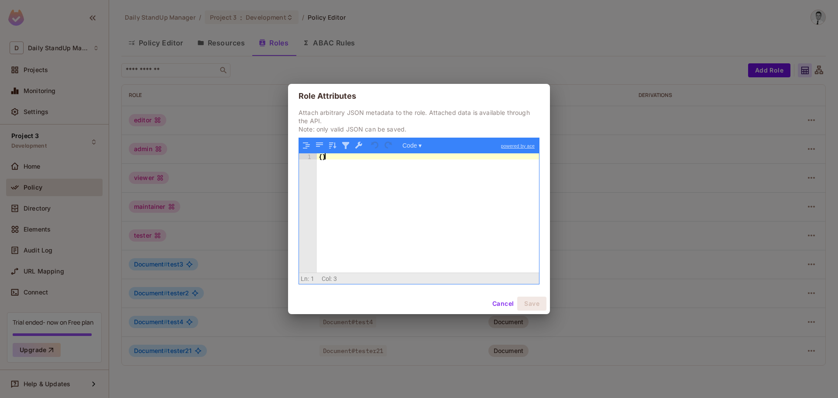
click at [455, 221] on div "{ }" at bounding box center [428, 218] width 222 height 131
click at [305, 147] on button "button" at bounding box center [306, 145] width 11 height 11
click at [327, 153] on div "{ }" at bounding box center [428, 218] width 222 height 131
click at [361, 124] on p "Attach arbitrary JSON metadata to the role. Attached data is available through …" at bounding box center [418, 120] width 241 height 25
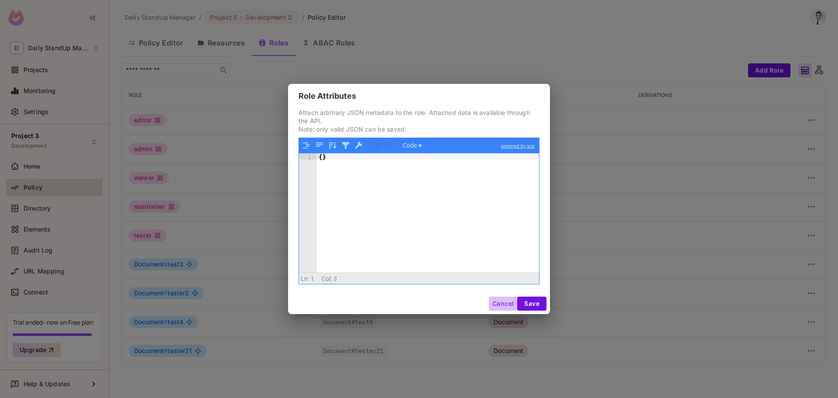
click at [498, 303] on button "Cancel" at bounding box center [503, 303] width 28 height 14
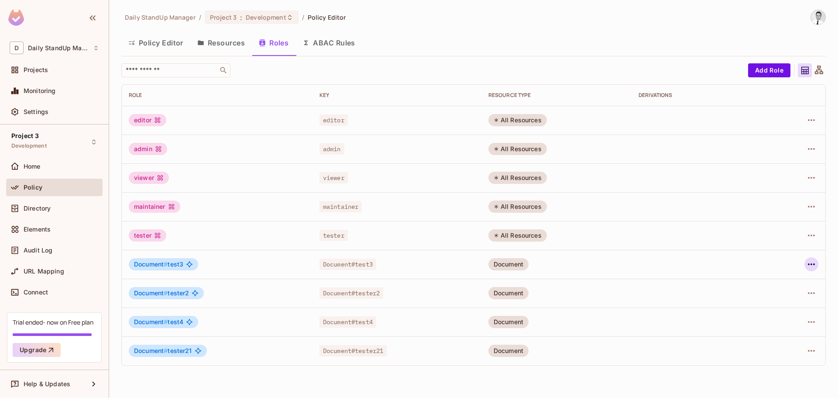
click at [809, 260] on icon "button" at bounding box center [811, 264] width 10 height 10
click at [777, 302] on div "Edit Attributes" at bounding box center [780, 303] width 43 height 9
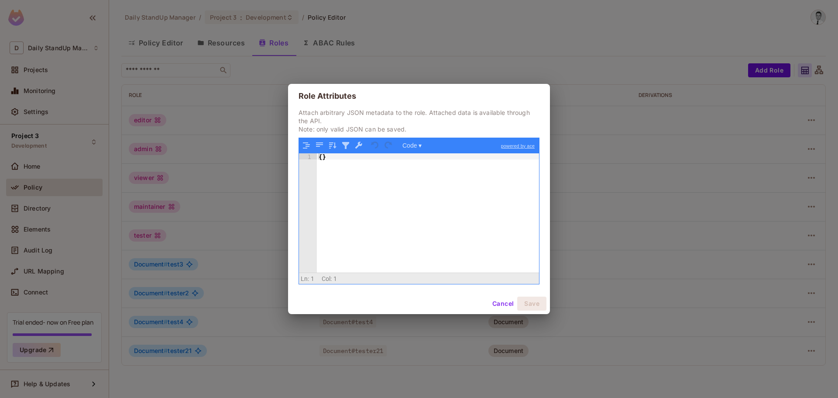
click at [352, 145] on div "1 { } XXXXXXXXXXXXXXXXXXXXXXXXXXXXXXXXXXXXXXXXXXXXXXXXXX" at bounding box center [419, 211] width 240 height 146
click at [356, 145] on button "button" at bounding box center [358, 145] width 11 height 11
click at [356, 146] on button "button" at bounding box center [358, 145] width 11 height 11
click at [347, 144] on button "button" at bounding box center [345, 145] width 11 height 11
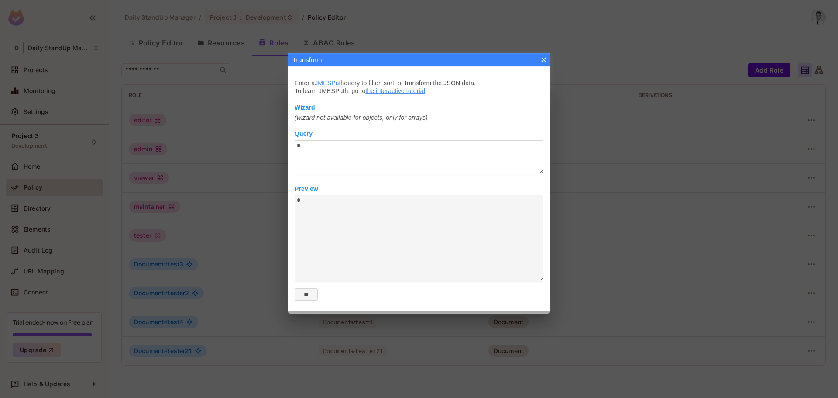
type textarea "* *"
click at [334, 154] on textarea "***" at bounding box center [419, 157] width 249 height 34
click at [466, 126] on label "Transform Enter a JMESPath query to filter, sort, or transform the JSON data. T…" at bounding box center [419, 189] width 249 height 221
click at [343, 52] on div at bounding box center [419, 199] width 838 height 398
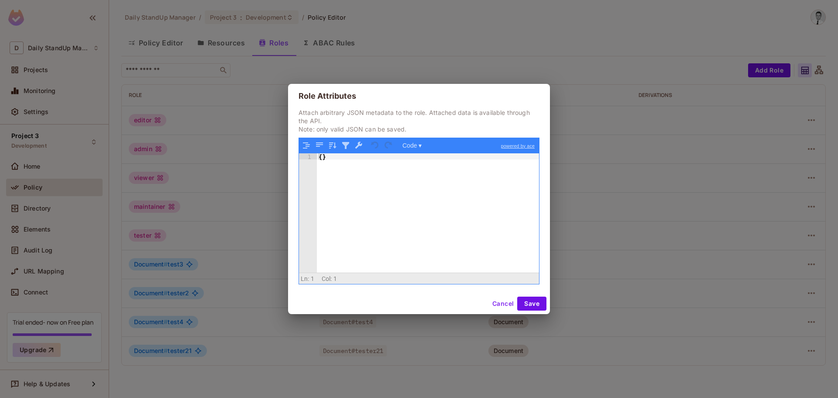
click at [373, 113] on p "Attach arbitrary JSON metadata to the role. Attached data is available through …" at bounding box center [418, 120] width 241 height 25
click at [498, 305] on button "Cancel" at bounding box center [503, 303] width 28 height 14
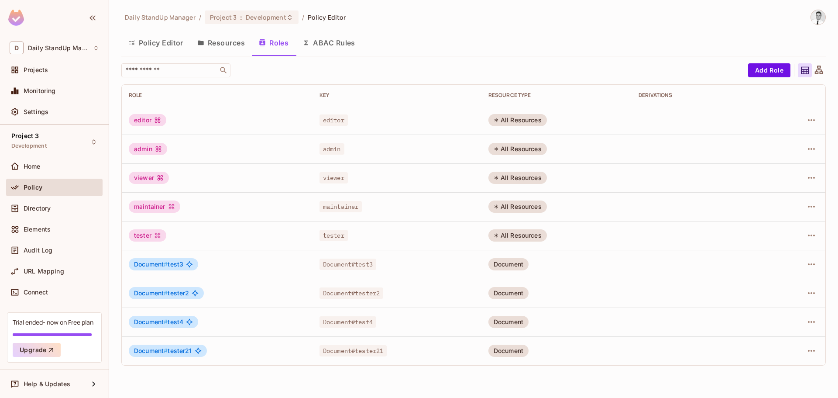
click at [209, 45] on button "Resources" at bounding box center [221, 43] width 62 height 22
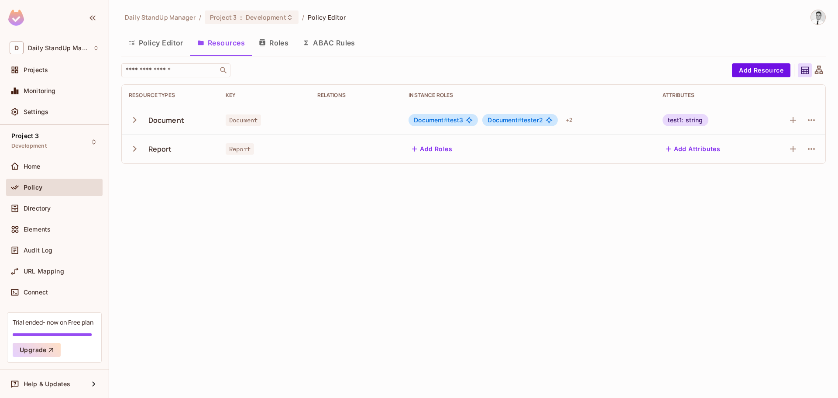
click at [687, 123] on div "test1: string" at bounding box center [685, 120] width 46 height 12
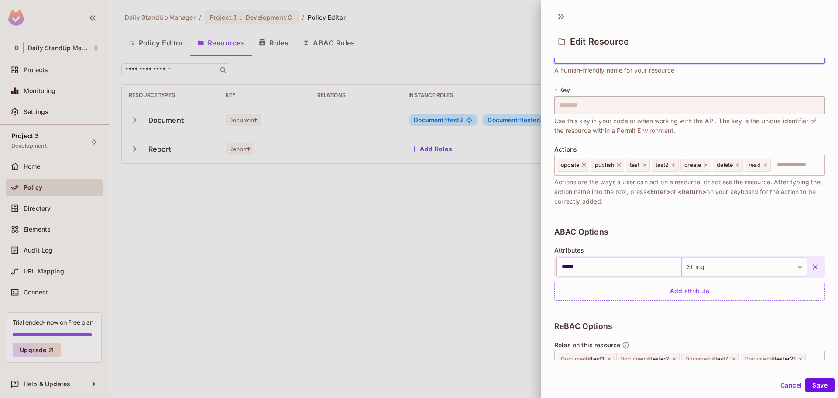
scroll to position [122, 0]
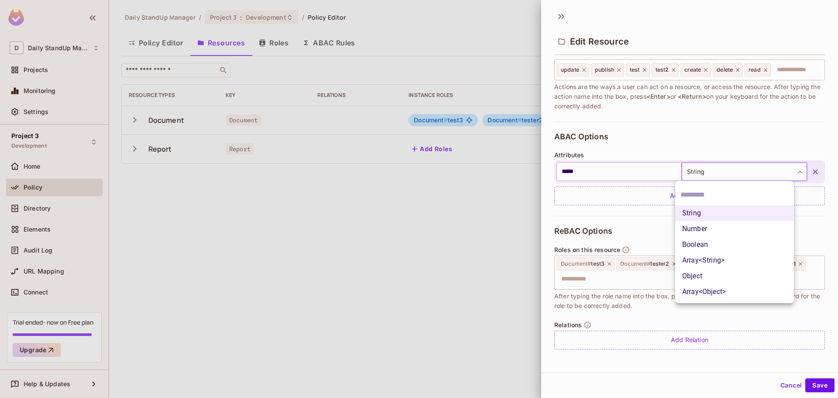
click at [769, 167] on body "D Daily StandUp Manager Projects Monitoring Settings Project 3 Development Home…" at bounding box center [419, 199] width 838 height 398
click at [771, 178] on div at bounding box center [419, 199] width 838 height 398
click at [771, 179] on body "D Daily StandUp Manager Projects Monitoring Settings Project 3 Development Home…" at bounding box center [419, 199] width 838 height 398
click at [717, 295] on li "Array<Object>" at bounding box center [734, 292] width 119 height 16
type input "**********"
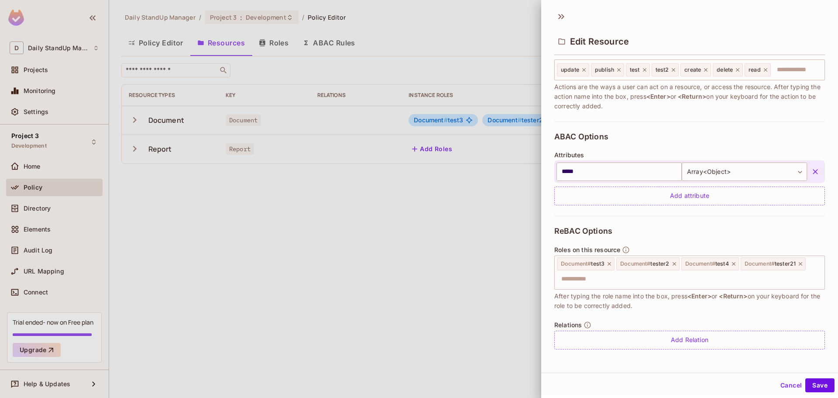
click at [717, 137] on div "**********" at bounding box center [689, 168] width 271 height 94
click at [814, 382] on button "Save" at bounding box center [819, 385] width 29 height 14
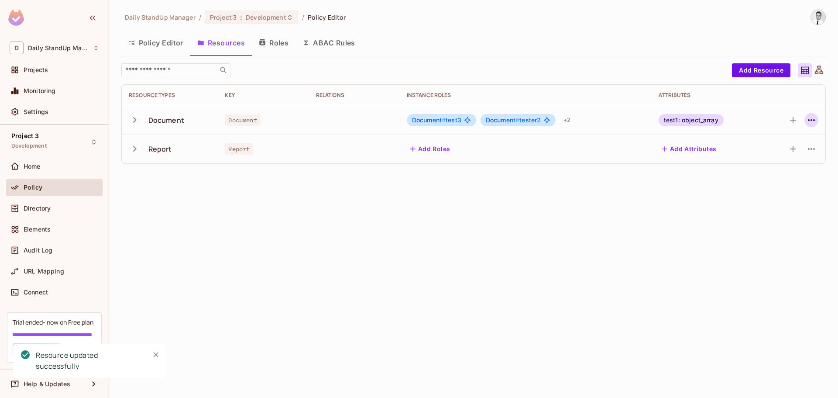
click at [812, 122] on icon "button" at bounding box center [811, 120] width 10 height 10
drag, startPoint x: 549, startPoint y: 229, endPoint x: 378, endPoint y: 175, distance: 179.1
click at [548, 229] on div at bounding box center [419, 199] width 838 height 398
click at [139, 125] on icon "button" at bounding box center [135, 120] width 12 height 12
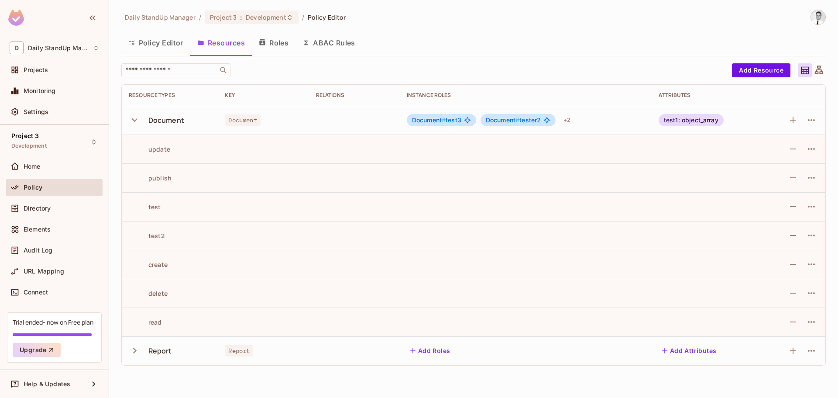
click at [139, 125] on icon "button" at bounding box center [135, 120] width 12 height 12
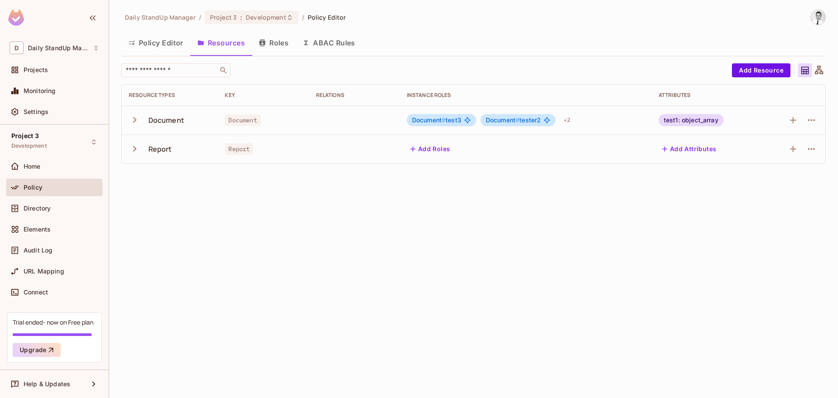
click at [286, 42] on button "Roles" at bounding box center [274, 43] width 44 height 22
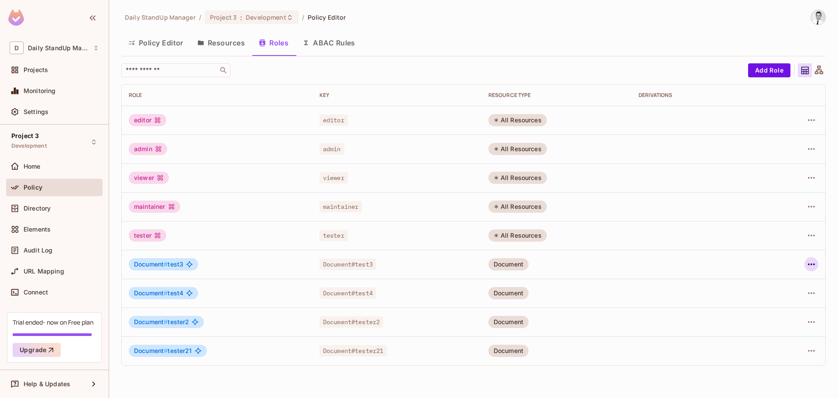
click at [812, 265] on icon "button" at bounding box center [811, 264] width 10 height 10
click at [770, 307] on div "Edit Attributes" at bounding box center [780, 303] width 43 height 9
click at [812, 291] on icon "button" at bounding box center [811, 293] width 10 height 10
click at [767, 311] on div "Edit Role" at bounding box center [772, 312] width 26 height 9
click at [813, 296] on icon "button" at bounding box center [811, 293] width 10 height 10
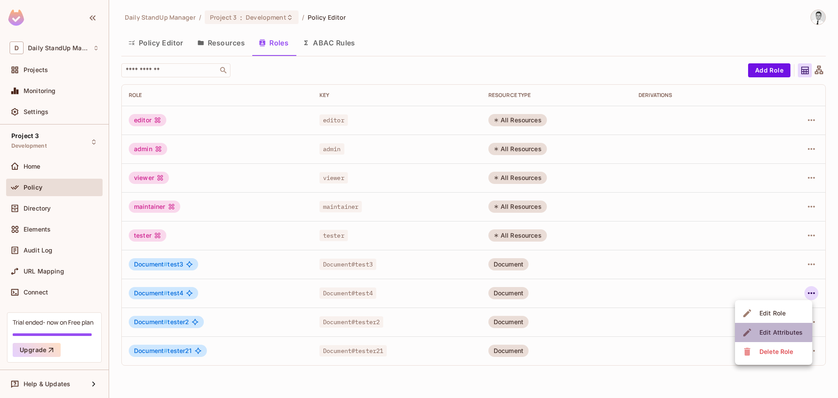
click at [758, 327] on span "Edit Attributes" at bounding box center [781, 332] width 48 height 14
click at [815, 322] on icon "button" at bounding box center [811, 321] width 10 height 10
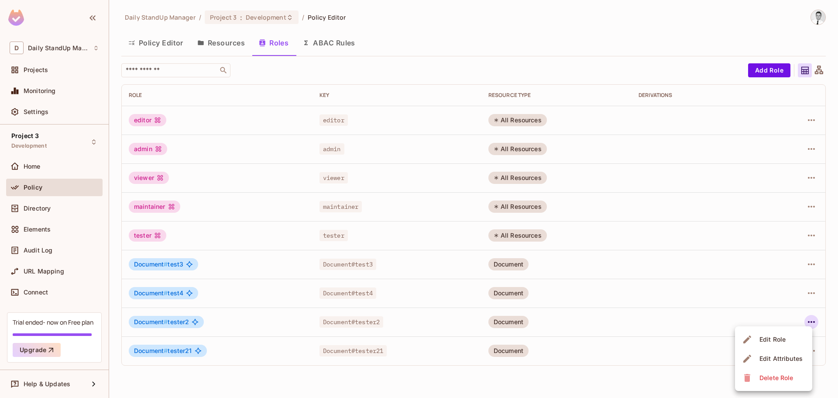
click at [762, 353] on span "Edit Attributes" at bounding box center [781, 358] width 48 height 14
click at [810, 349] on icon "button" at bounding box center [811, 350] width 10 height 10
click at [772, 357] on div "Edit Attributes" at bounding box center [780, 358] width 43 height 9
click at [812, 260] on icon "button" at bounding box center [811, 264] width 10 height 10
click at [781, 285] on div "Edit Role" at bounding box center [772, 284] width 26 height 9
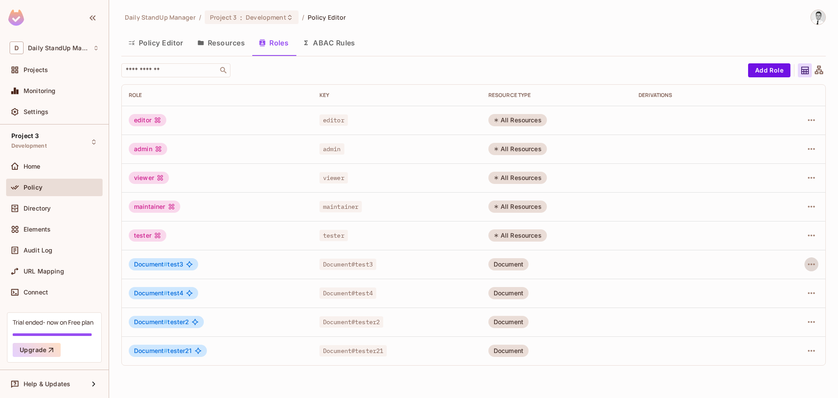
click at [223, 45] on button "Resources" at bounding box center [221, 43] width 62 height 22
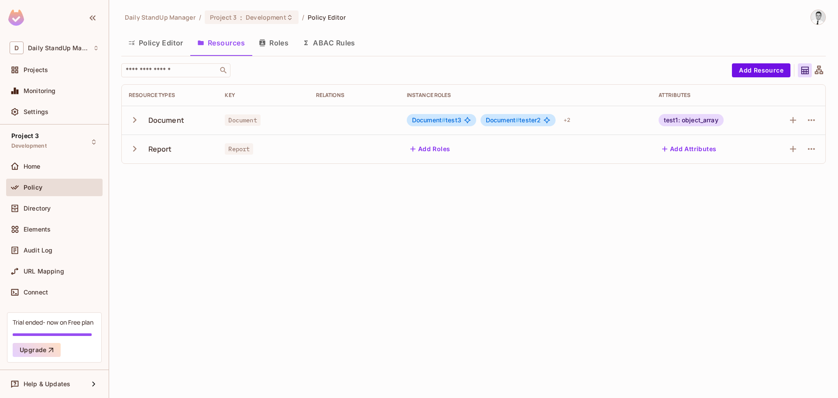
click at [143, 48] on button "Policy Editor" at bounding box center [155, 43] width 69 height 22
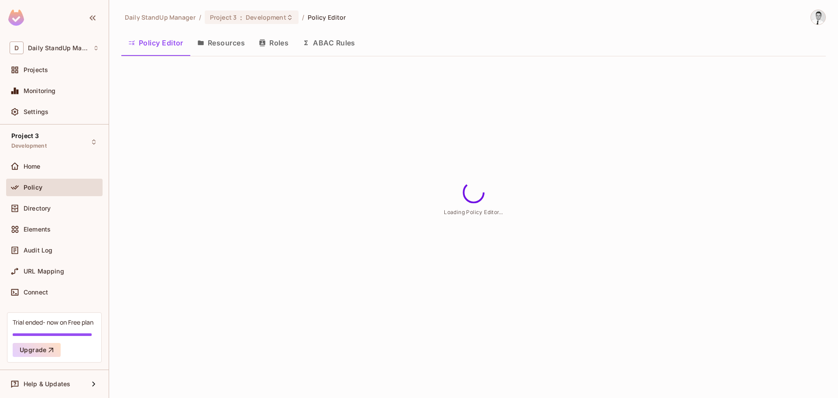
click at [218, 45] on button "Resources" at bounding box center [221, 43] width 62 height 22
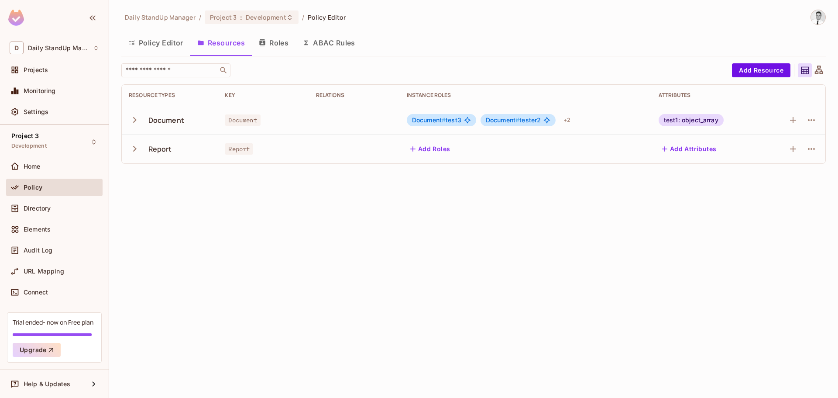
click at [520, 79] on div "​ Add Resource Resource Types Key Relations Instance roles Attributes Document …" at bounding box center [473, 113] width 704 height 100
click at [502, 120] on span "Document #" at bounding box center [503, 119] width 34 height 7
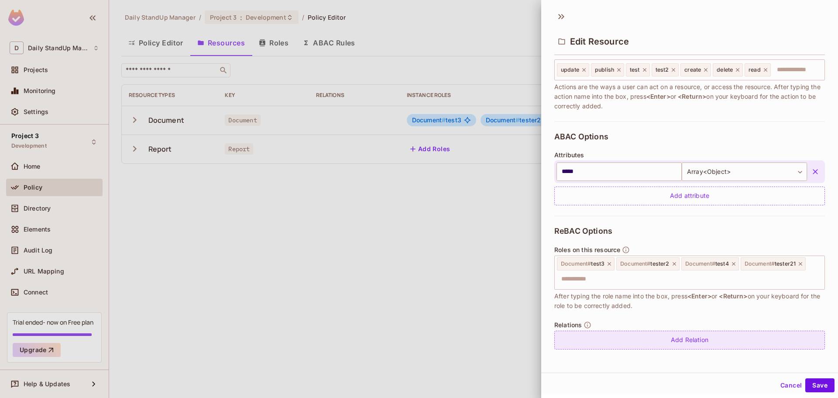
scroll to position [1, 0]
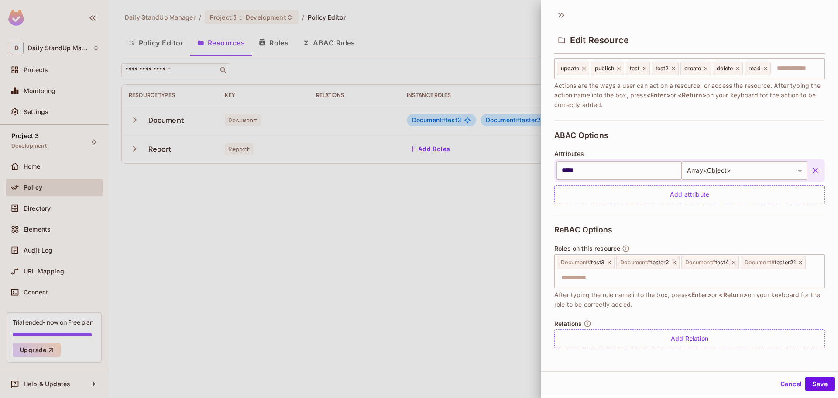
click at [781, 382] on button "Cancel" at bounding box center [791, 384] width 28 height 14
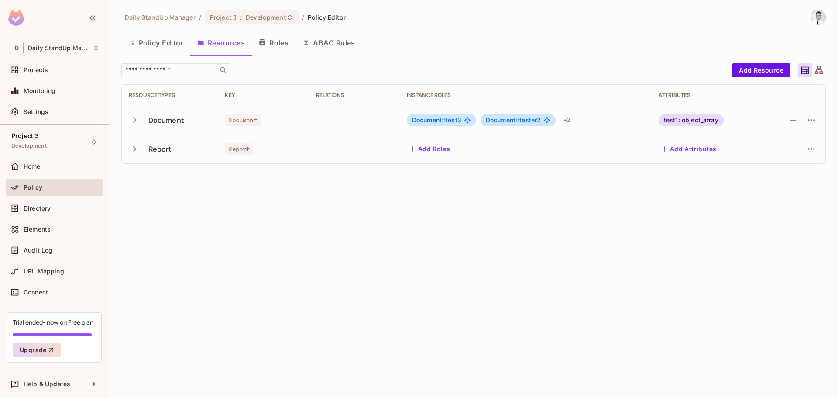
click at [556, 64] on div "​" at bounding box center [424, 70] width 606 height 14
click at [570, 117] on div "+ 2" at bounding box center [567, 120] width 14 height 14
click at [558, 62] on div at bounding box center [419, 199] width 838 height 398
click at [753, 109] on td "test1: object_array" at bounding box center [706, 120] width 110 height 29
click at [674, 122] on div "test1: object_array" at bounding box center [690, 120] width 65 height 12
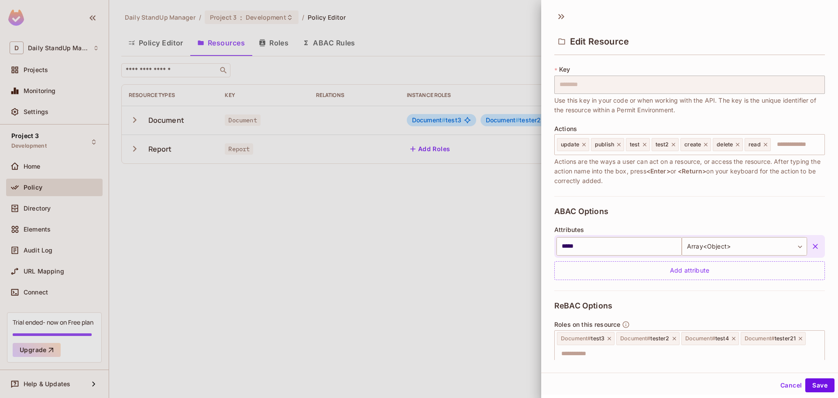
scroll to position [122, 0]
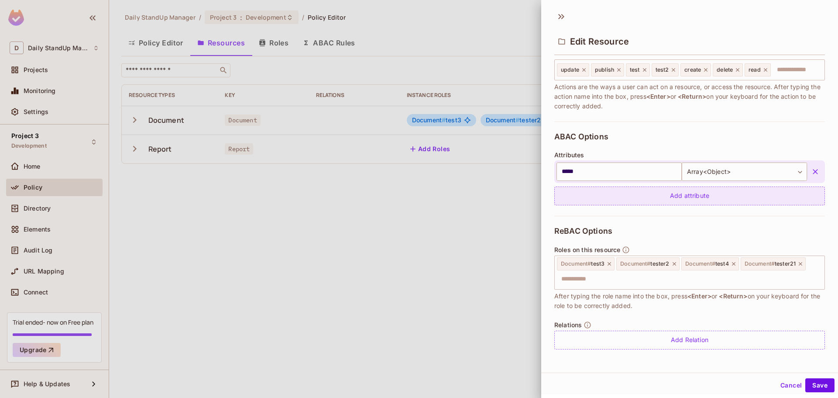
click at [685, 189] on div "Add attribute" at bounding box center [689, 195] width 271 height 19
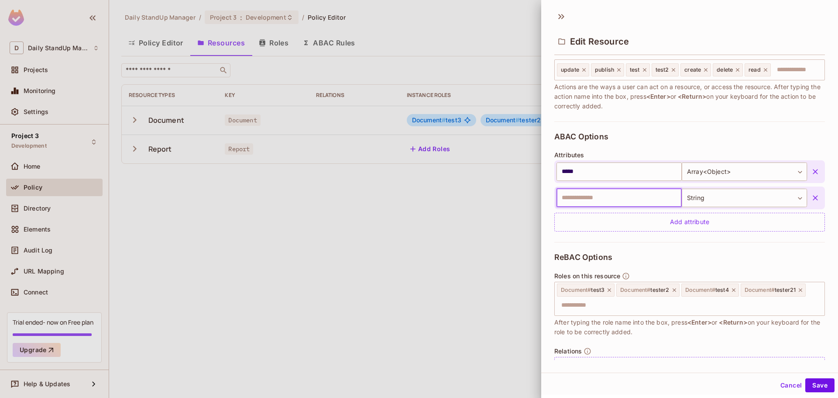
click at [651, 194] on input "text" at bounding box center [618, 198] width 125 height 18
click at [746, 195] on body "D Daily StandUp Manager Projects Monitoring Settings Project 3 Development Home…" at bounding box center [419, 199] width 838 height 398
type input "*****"
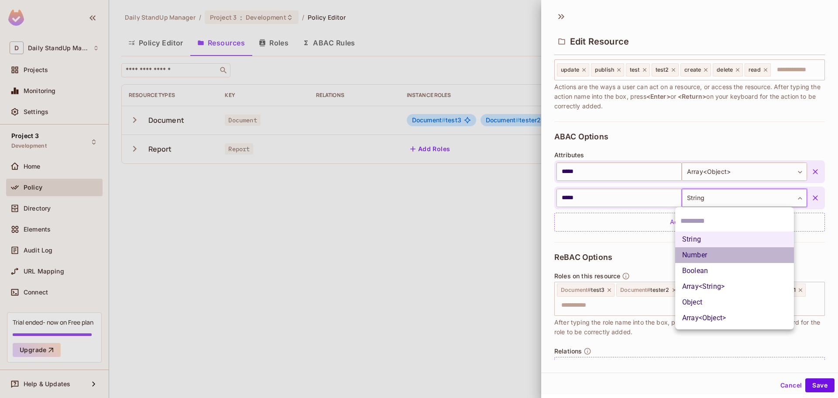
click at [714, 256] on li "Number" at bounding box center [734, 255] width 119 height 16
type input "******"
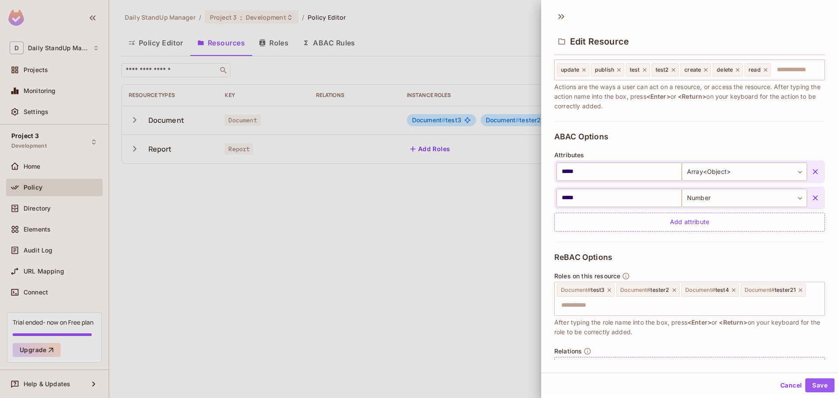
drag, startPoint x: 819, startPoint y: 388, endPoint x: 265, endPoint y: 320, distance: 557.5
click at [818, 387] on button "Save" at bounding box center [819, 385] width 29 height 14
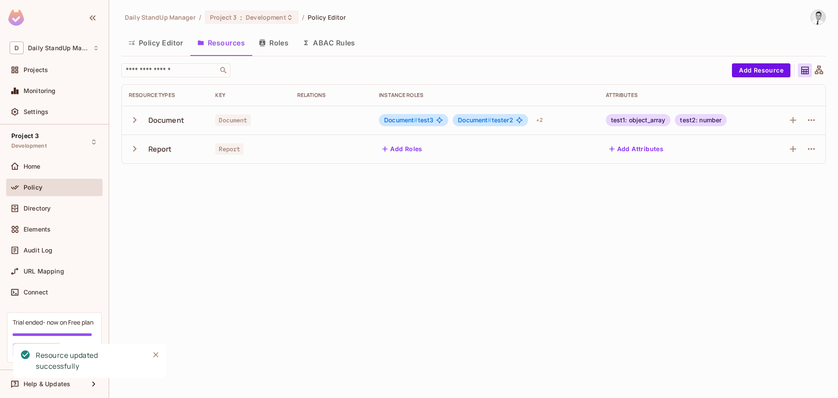
click at [704, 120] on div "test2: number" at bounding box center [701, 120] width 52 height 12
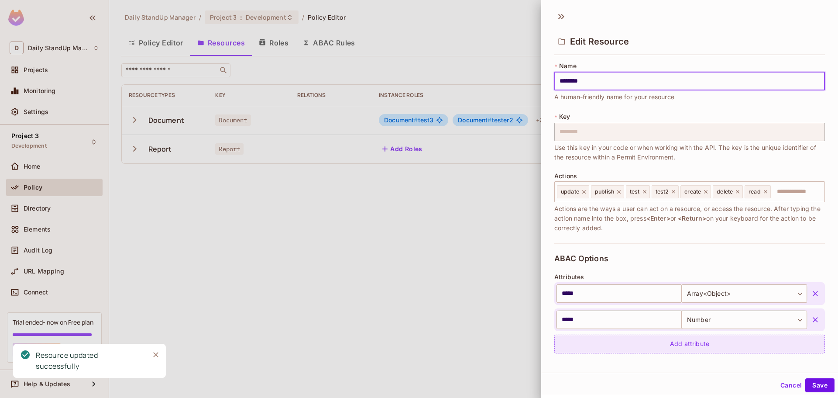
click at [605, 341] on div "Add attribute" at bounding box center [689, 343] width 271 height 19
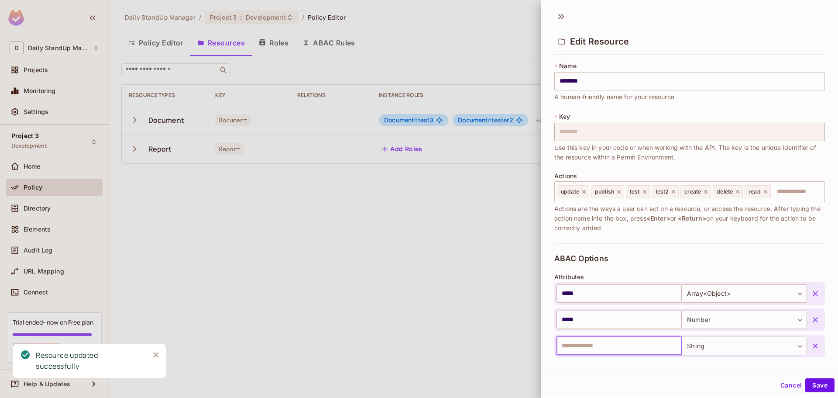
click at [577, 342] on input "text" at bounding box center [618, 345] width 125 height 18
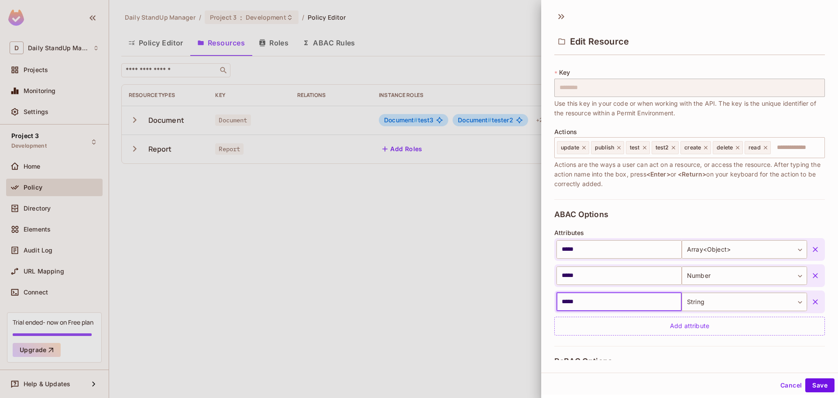
scroll to position [131, 0]
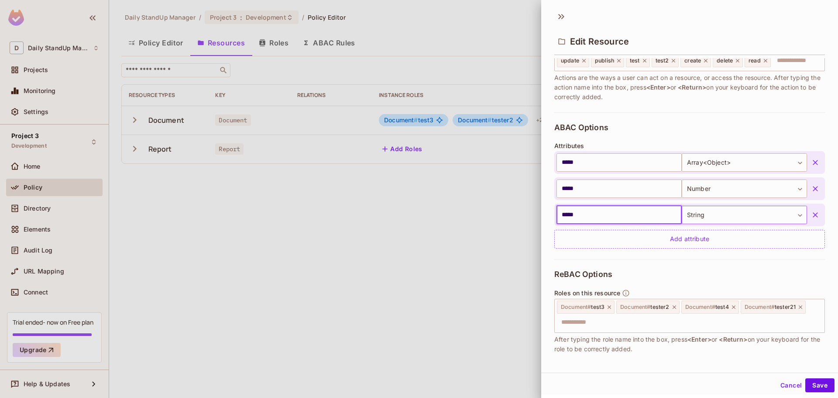
type input "*****"
click at [725, 214] on body "D Daily StandUp Manager Projects Monitoring Settings Project 3 Development Home…" at bounding box center [419, 199] width 838 height 398
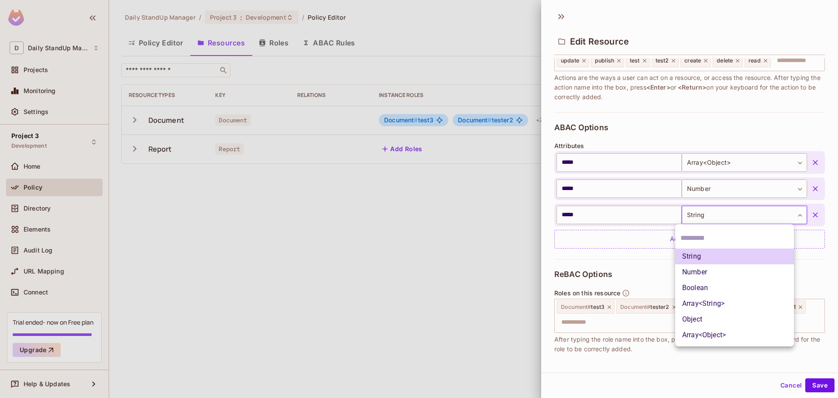
click at [714, 286] on li "Boolean" at bounding box center [734, 288] width 119 height 16
type input "****"
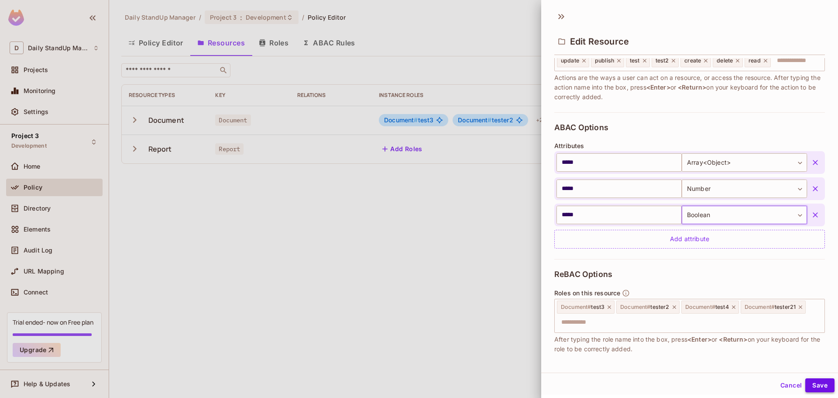
click at [810, 390] on button "Save" at bounding box center [819, 385] width 29 height 14
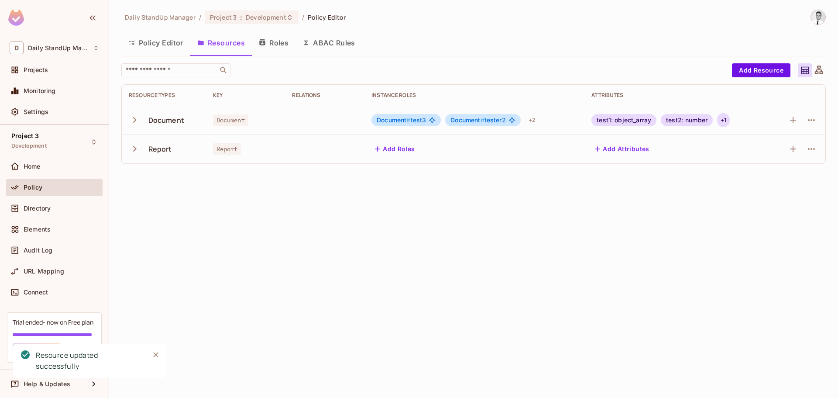
click at [719, 121] on div "+ 1" at bounding box center [723, 120] width 13 height 14
click at [696, 122] on div at bounding box center [419, 199] width 838 height 398
click at [661, 209] on div "Daily StandUp Manager / Project 3 : Development / Policy Editor Policy Editor R…" at bounding box center [473, 199] width 729 height 398
click at [807, 117] on icon "button" at bounding box center [811, 120] width 10 height 10
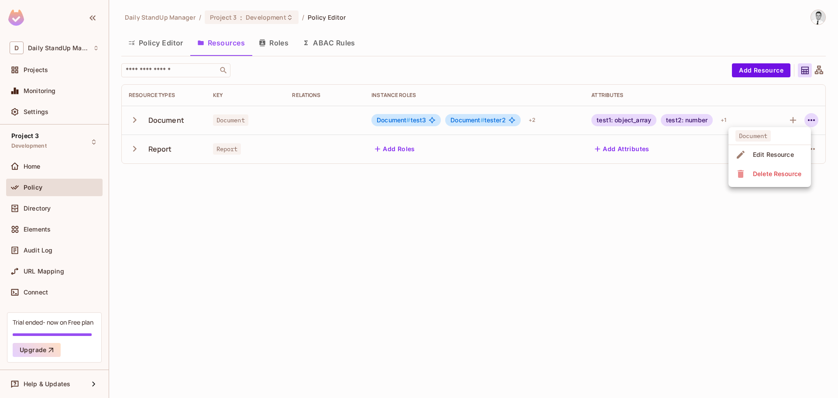
click at [777, 155] on div "Edit Resource" at bounding box center [773, 154] width 41 height 9
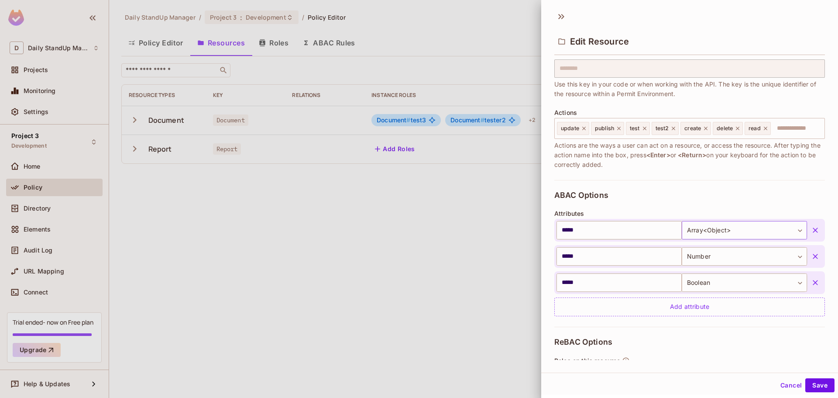
scroll to position [87, 0]
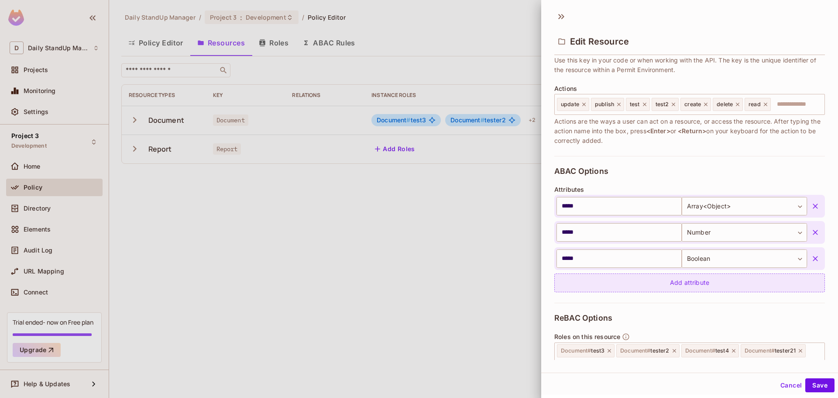
click at [684, 286] on div "Add attribute" at bounding box center [689, 282] width 271 height 19
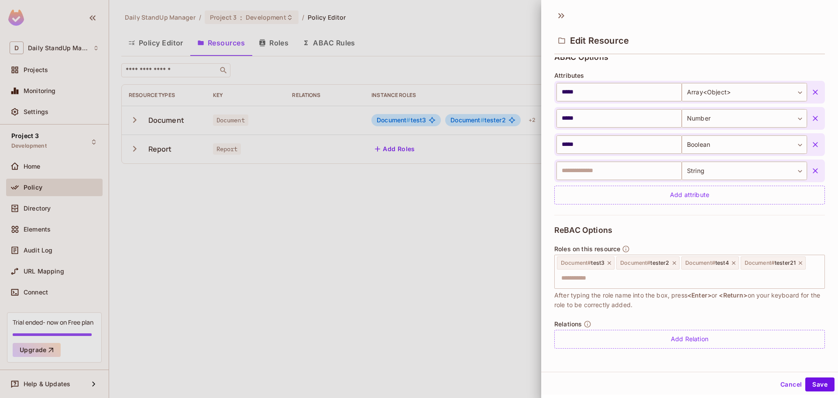
scroll to position [1, 0]
drag, startPoint x: 706, startPoint y: 315, endPoint x: 708, endPoint y: 310, distance: 5.9
click at [706, 315] on div "ReBAC Options Roles on this resource Document # test3 Document # tester2 Docume…" at bounding box center [689, 286] width 271 height 144
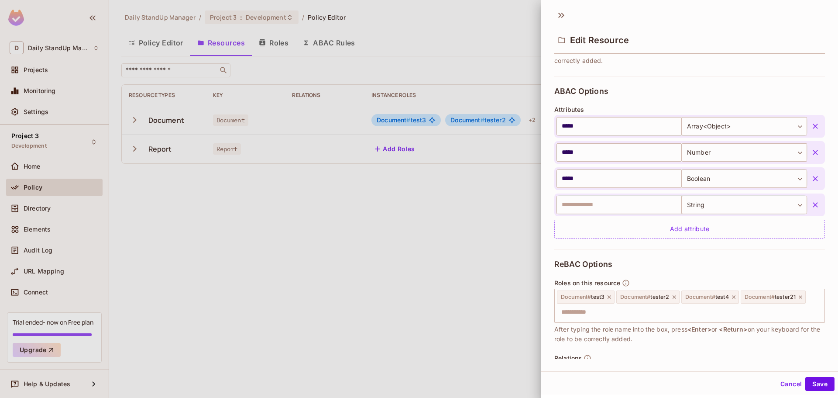
scroll to position [113, 0]
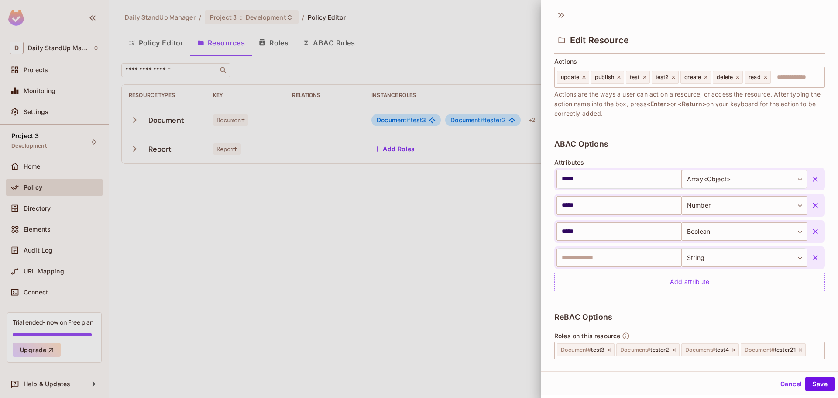
click at [763, 146] on div "**********" at bounding box center [689, 215] width 271 height 173
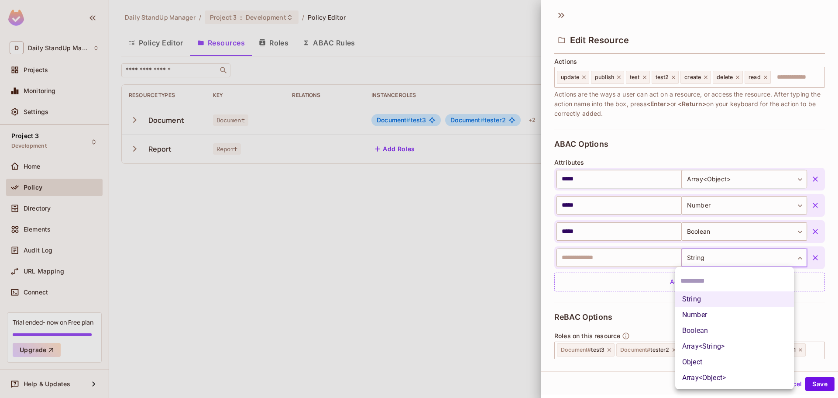
click at [718, 258] on body "D Daily StandUp Manager Projects Monitoring Settings Project 3 Development Home…" at bounding box center [419, 199] width 838 height 398
click at [719, 228] on div at bounding box center [419, 199] width 838 height 398
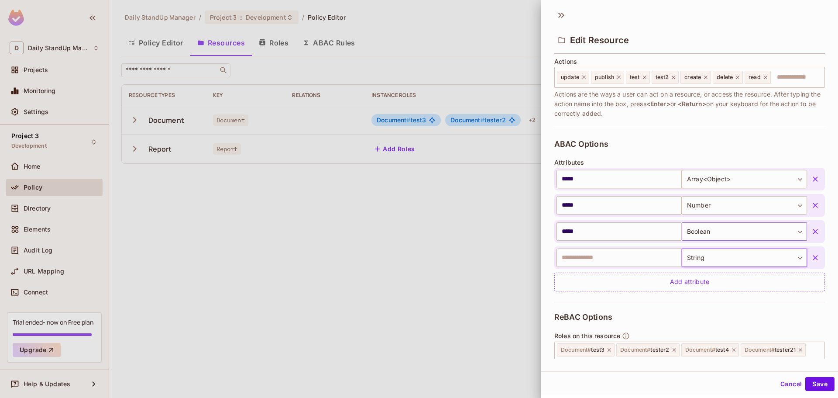
click at [718, 231] on body "D Daily StandUp Manager Projects Monitoring Settings Project 3 Development Home…" at bounding box center [419, 199] width 838 height 398
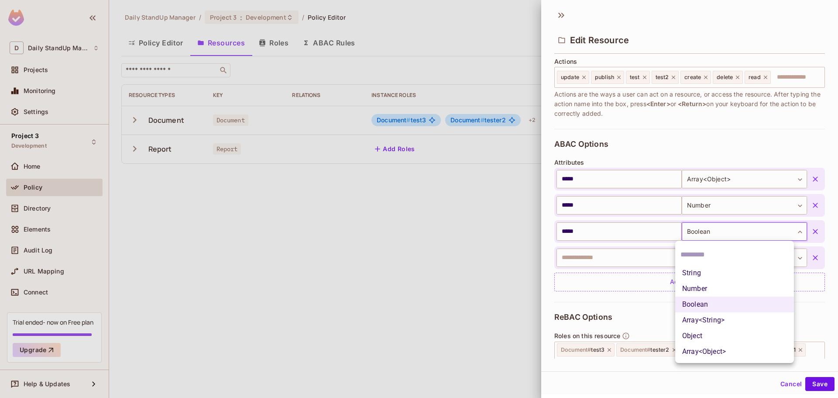
click at [723, 175] on div at bounding box center [419, 199] width 838 height 398
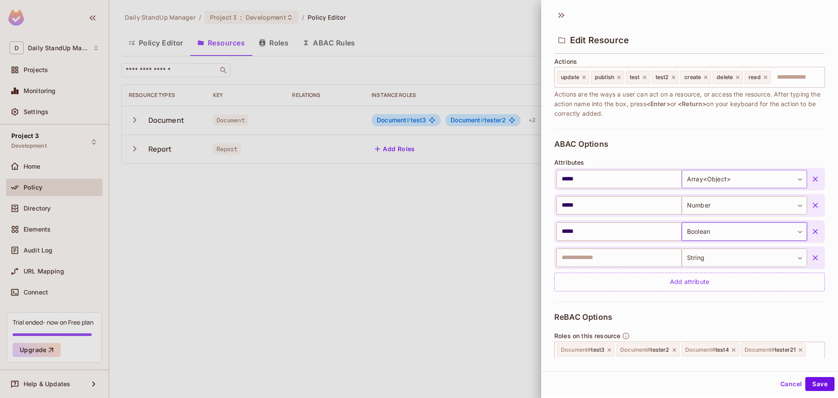
click at [718, 181] on body "D Daily StandUp Manager Projects Monitoring Settings Project 3 Development Home…" at bounding box center [419, 199] width 838 height 398
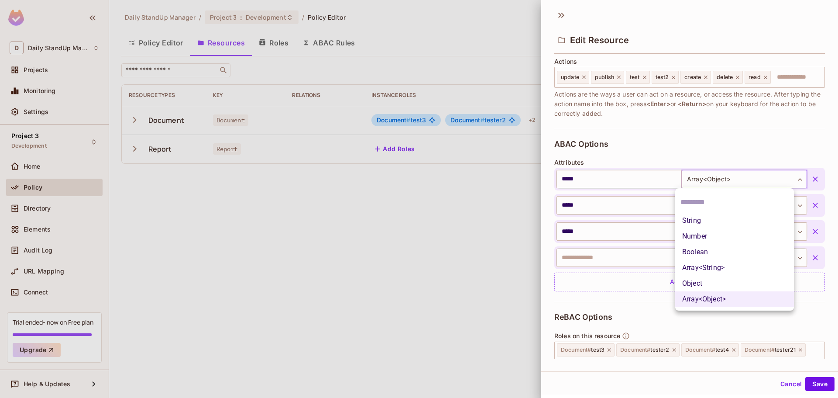
click at [695, 225] on li "String" at bounding box center [734, 221] width 119 height 16
type input "******"
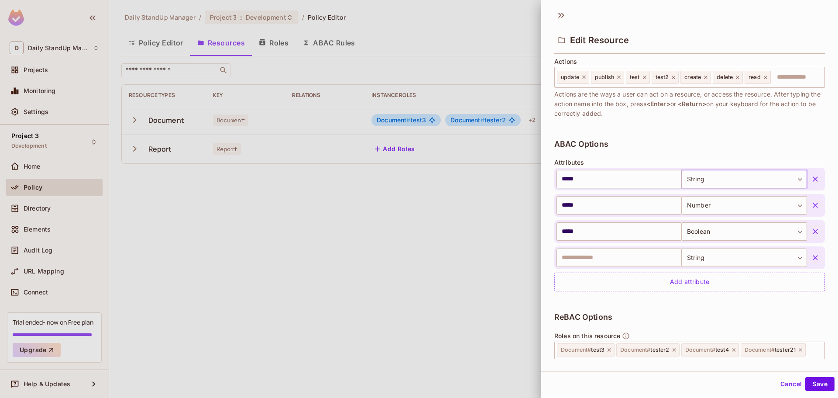
click at [720, 184] on body "D Daily StandUp Manager Projects Monitoring Settings Project 3 Development Home…" at bounding box center [419, 199] width 838 height 398
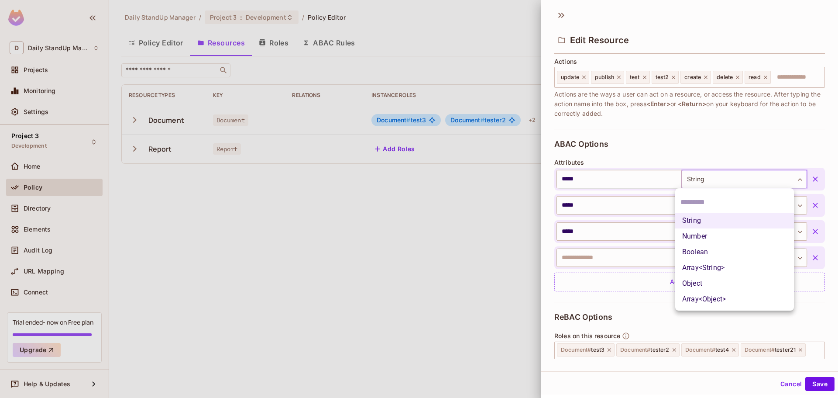
drag, startPoint x: 720, startPoint y: 184, endPoint x: 823, endPoint y: 171, distance: 102.9
click at [781, 385] on div at bounding box center [419, 199] width 838 height 398
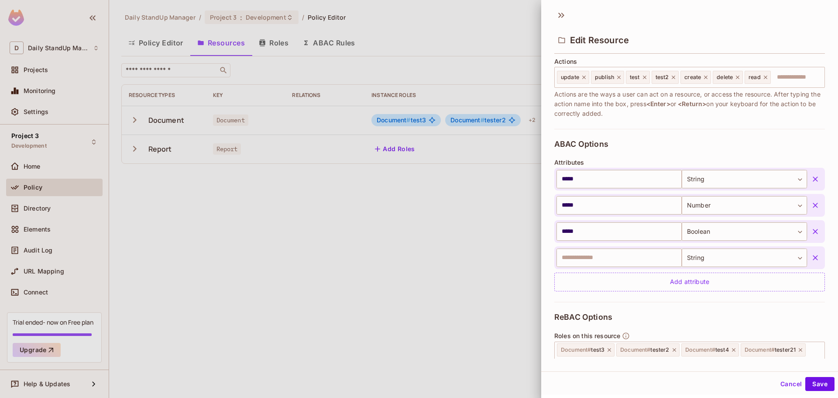
click at [783, 384] on button "Cancel" at bounding box center [791, 384] width 28 height 14
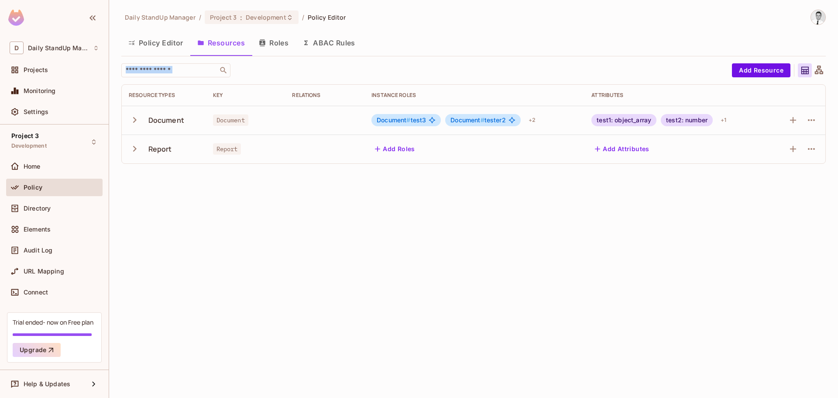
click at [501, 58] on div "Daily StandUp Manager / Project 3 : Development / Policy Editor Policy Editor R…" at bounding box center [473, 90] width 704 height 161
click at [501, 50] on div "Policy Editor Resources Roles ABAC Rules" at bounding box center [473, 43] width 704 height 22
click at [813, 120] on icon "button" at bounding box center [811, 120] width 7 height 2
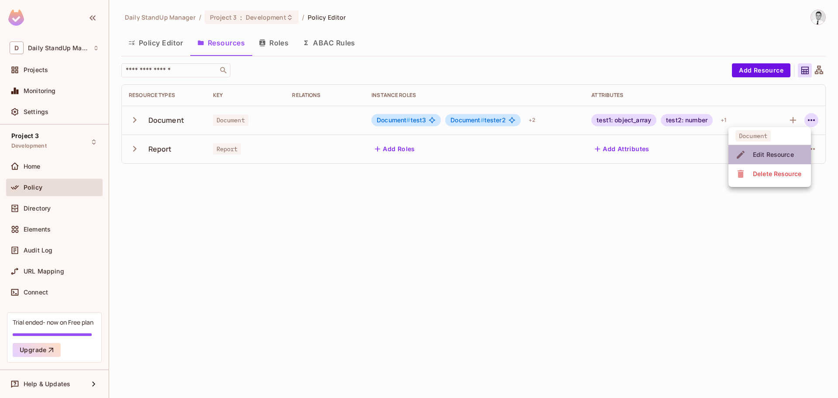
click at [782, 156] on div "Edit Resource" at bounding box center [773, 154] width 41 height 9
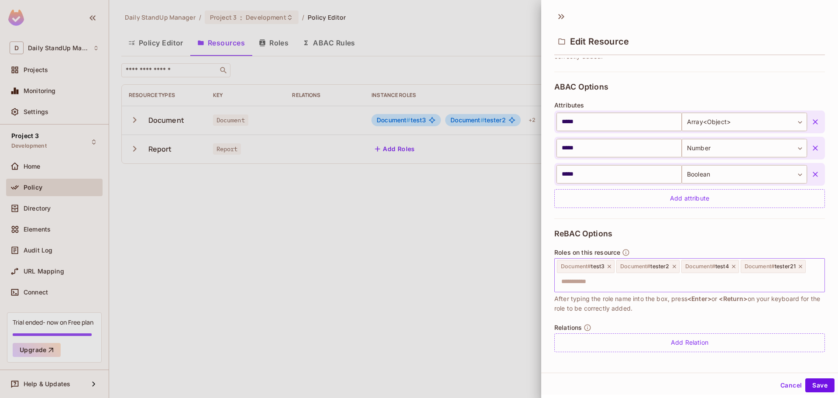
scroll to position [0, 0]
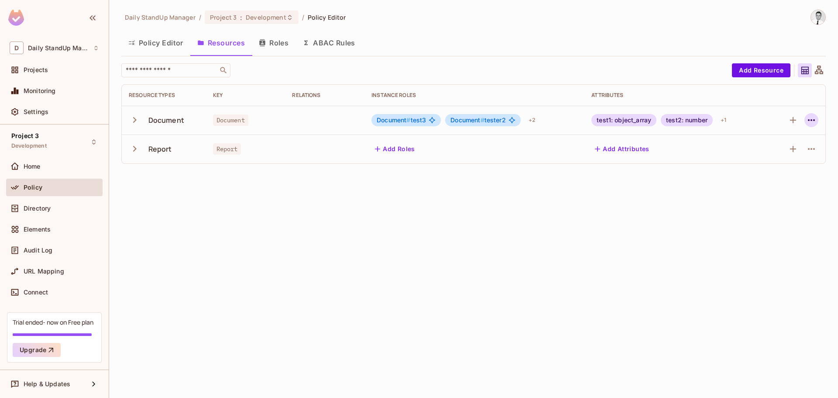
click at [805, 118] on button "button" at bounding box center [811, 120] width 14 height 14
click at [771, 150] on span "Edit Resource" at bounding box center [773, 154] width 46 height 14
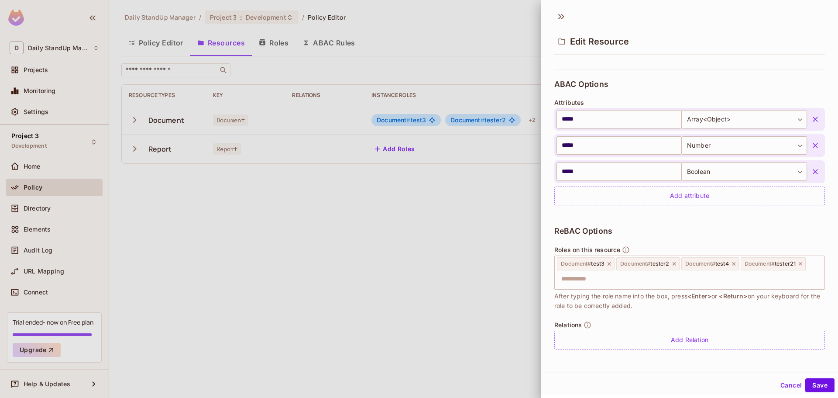
scroll to position [1, 0]
click at [768, 381] on div "Cancel Save" at bounding box center [689, 383] width 297 height 21
click at [777, 381] on button "Cancel" at bounding box center [791, 384] width 28 height 14
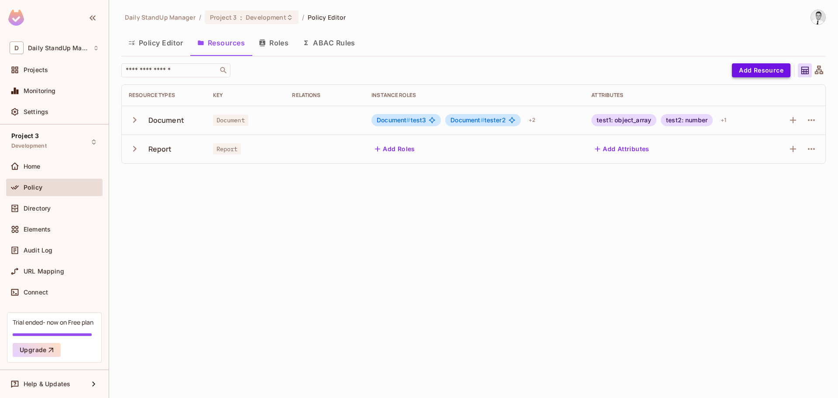
click at [764, 72] on button "Add Resource" at bounding box center [761, 70] width 58 height 14
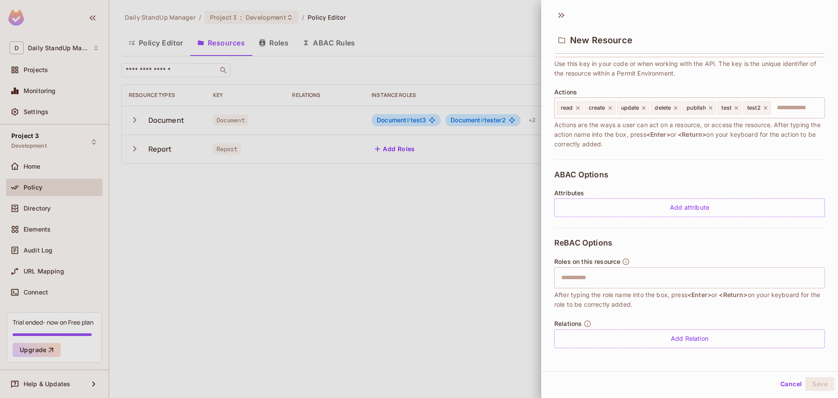
click at [675, 310] on div "ReBAC Options Roles on this resource ​ After typing the role name into the box,…" at bounding box center [689, 292] width 271 height 131
click at [566, 16] on icon at bounding box center [561, 15] width 14 height 14
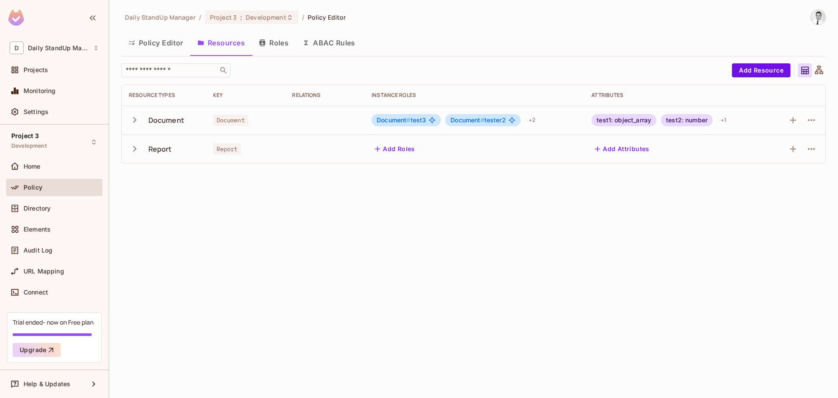
click at [260, 50] on button "Roles" at bounding box center [274, 43] width 44 height 22
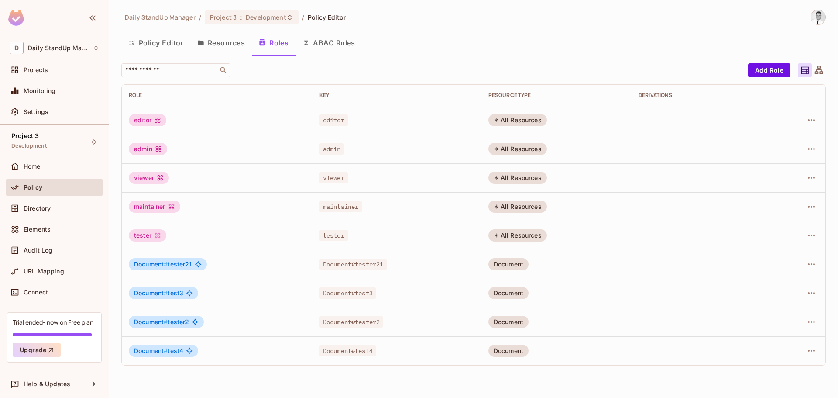
click at [742, 76] on div "​" at bounding box center [432, 70] width 622 height 14
click at [755, 73] on button "Add Role" at bounding box center [769, 70] width 42 height 14
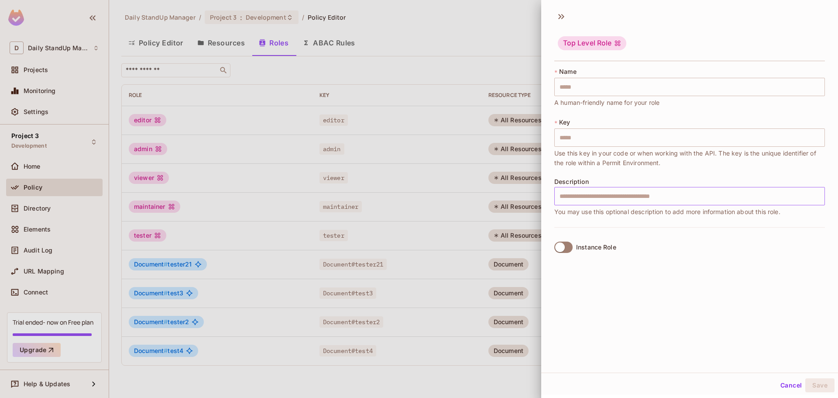
scroll to position [1, 0]
click at [593, 244] on div "Instance Role" at bounding box center [596, 245] width 40 height 7
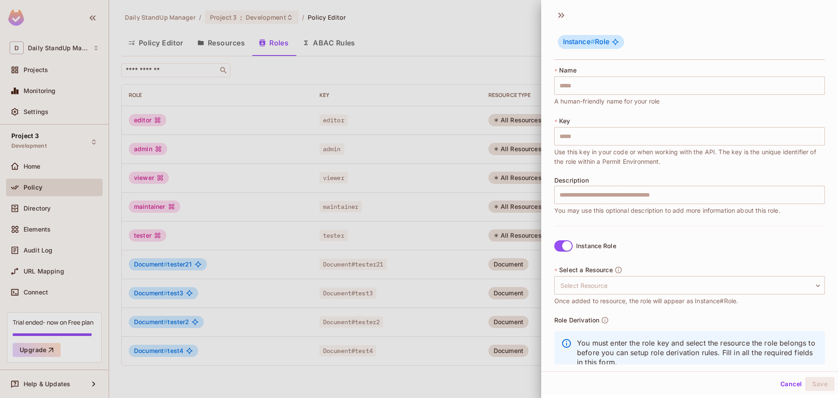
click at [593, 244] on div "Instance Role" at bounding box center [596, 245] width 40 height 7
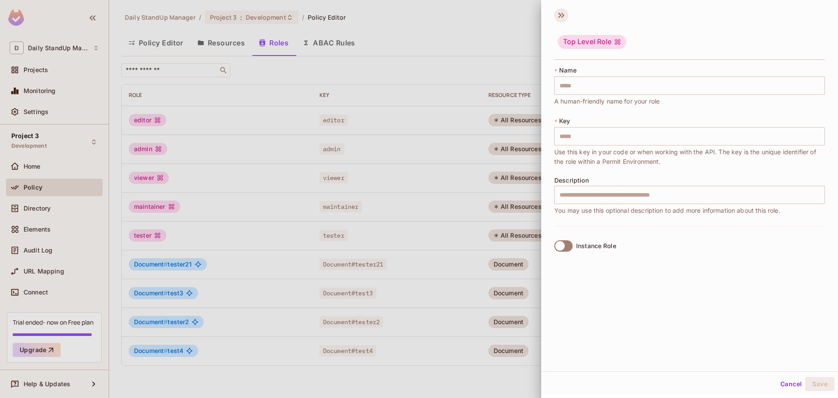
click at [562, 12] on icon at bounding box center [561, 15] width 14 height 14
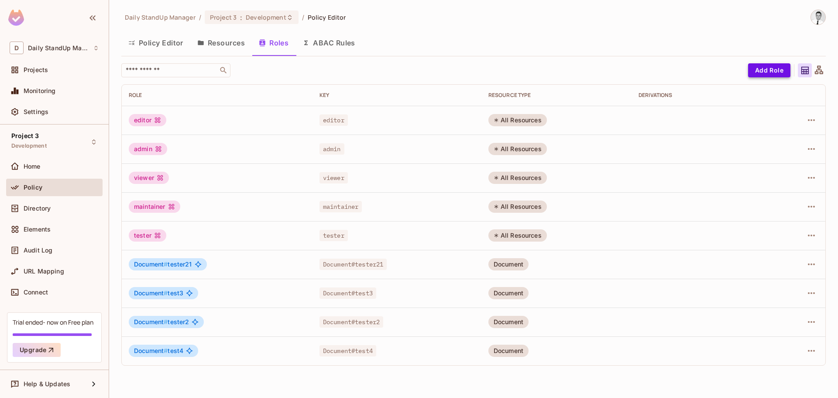
click at [762, 68] on button "Add Role" at bounding box center [769, 70] width 42 height 14
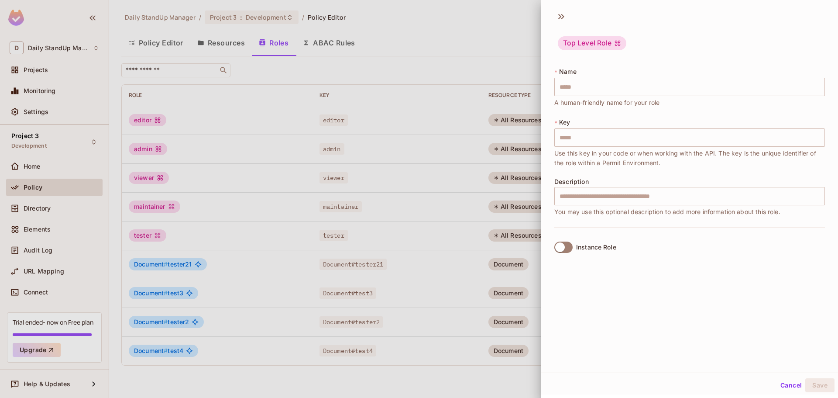
click at [789, 381] on button "Cancel" at bounding box center [791, 385] width 28 height 14
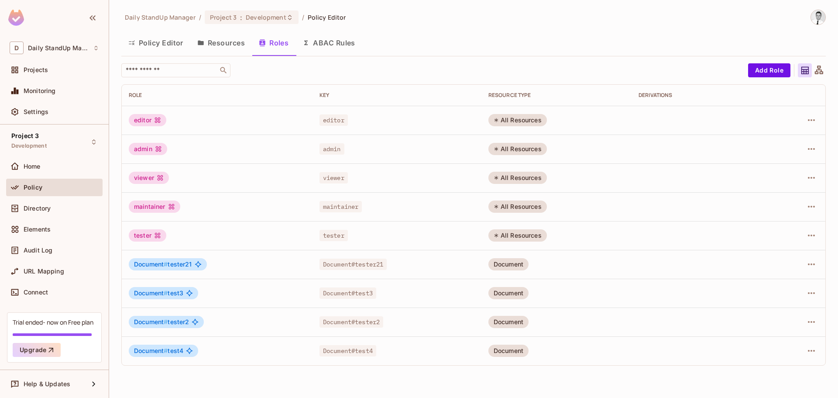
click at [221, 43] on button "Resources" at bounding box center [221, 43] width 62 height 22
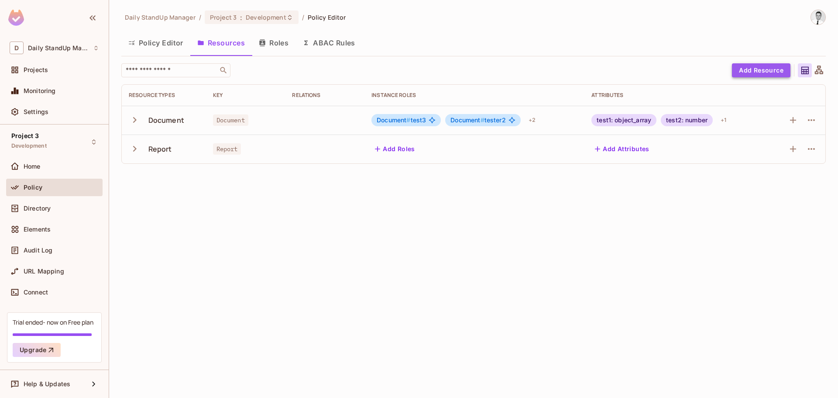
click at [762, 69] on button "Add Resource" at bounding box center [761, 70] width 58 height 14
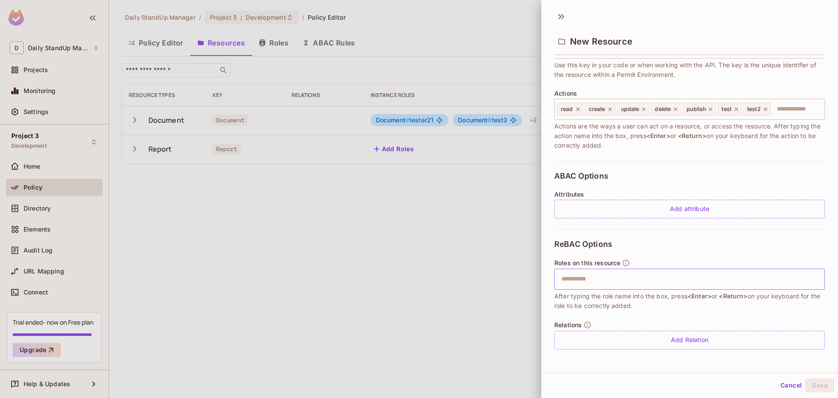
scroll to position [1, 0]
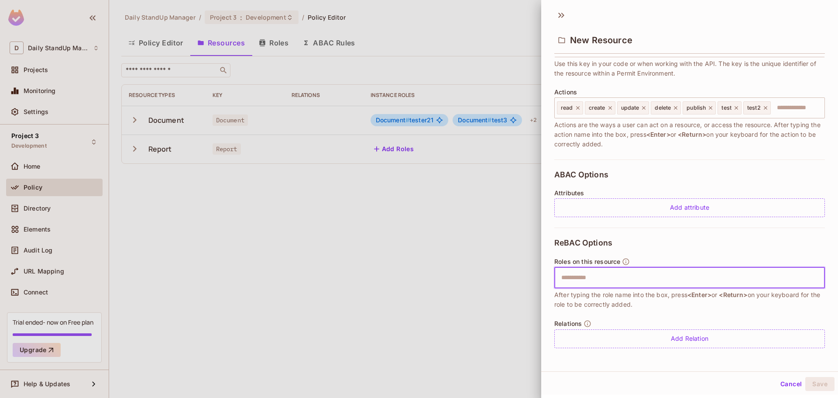
click at [606, 284] on input "text" at bounding box center [688, 277] width 265 height 17
click at [696, 247] on div "ReBAC Options Roles on this resource ​ After typing the role name into the box,…" at bounding box center [689, 292] width 271 height 131
click at [612, 304] on span "After typing the role name into the box, press <Enter> or <Return> on your keyb…" at bounding box center [689, 299] width 271 height 19
click at [782, 382] on button "Cancel" at bounding box center [791, 384] width 28 height 14
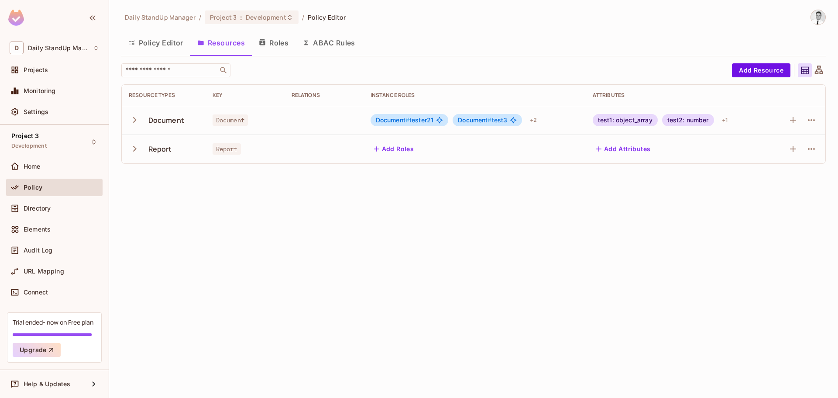
click at [381, 74] on div "​" at bounding box center [424, 70] width 606 height 14
click at [63, 57] on div "D Daily StandUp Manager" at bounding box center [54, 48] width 96 height 20
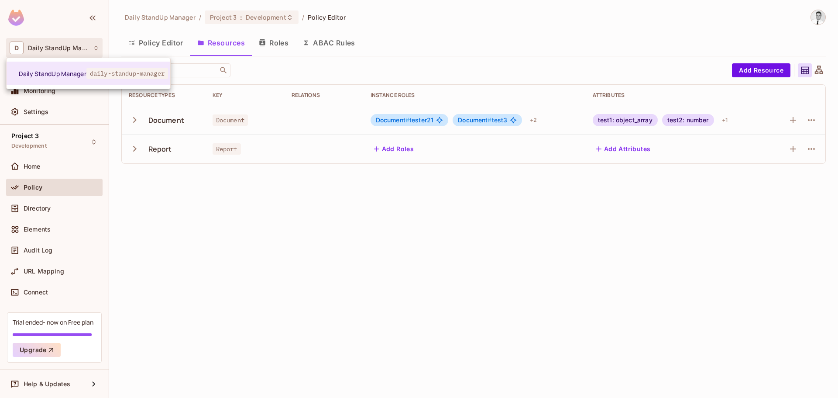
click at [64, 50] on div at bounding box center [419, 199] width 838 height 398
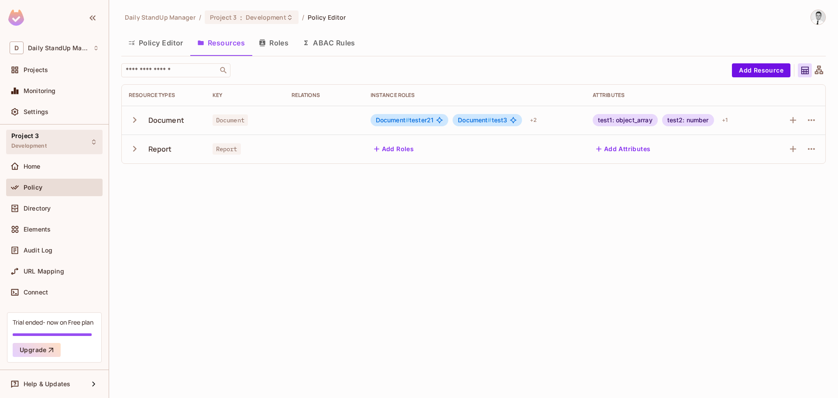
click at [41, 134] on div "Project 3 Development" at bounding box center [28, 141] width 35 height 19
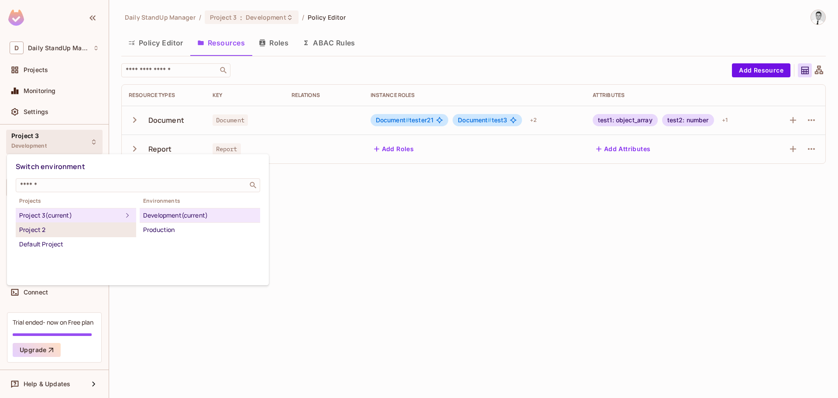
click at [44, 234] on div "Project 2" at bounding box center [75, 229] width 113 height 10
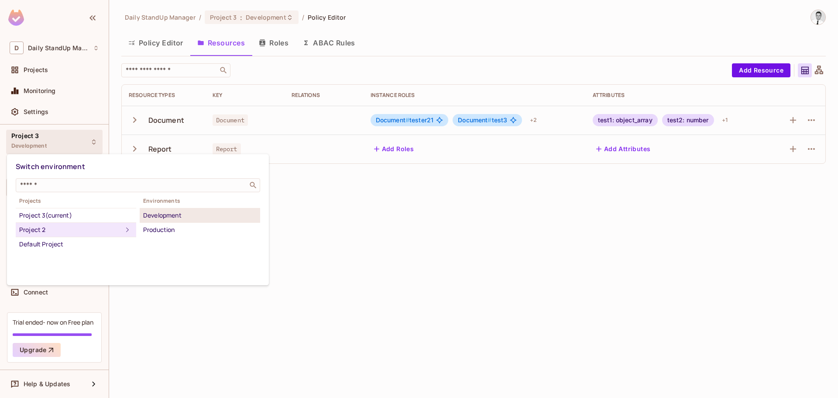
click at [197, 217] on div "Development" at bounding box center [199, 215] width 113 height 10
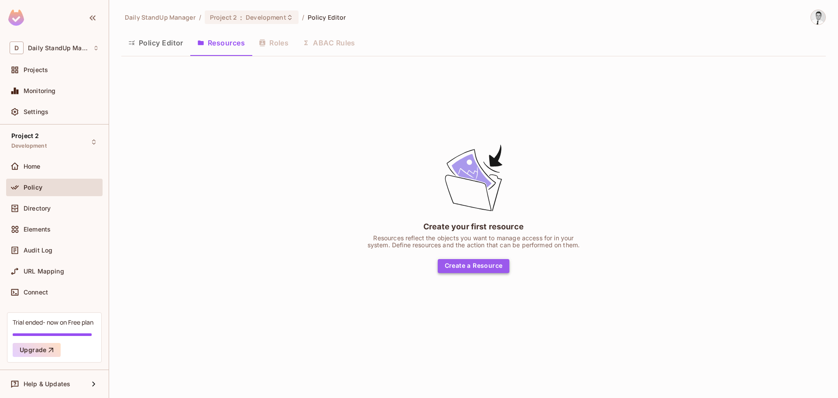
click at [450, 261] on button "Create a Resource" at bounding box center [474, 266] width 72 height 14
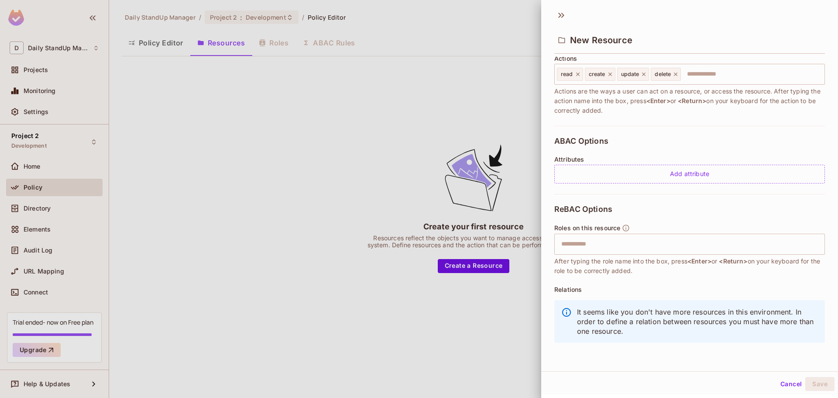
click at [678, 218] on div "ReBAC Options Roles on this resource ​ After typing the role name into the box,…" at bounding box center [689, 276] width 271 height 165
click at [778, 386] on button "Cancel" at bounding box center [791, 384] width 28 height 14
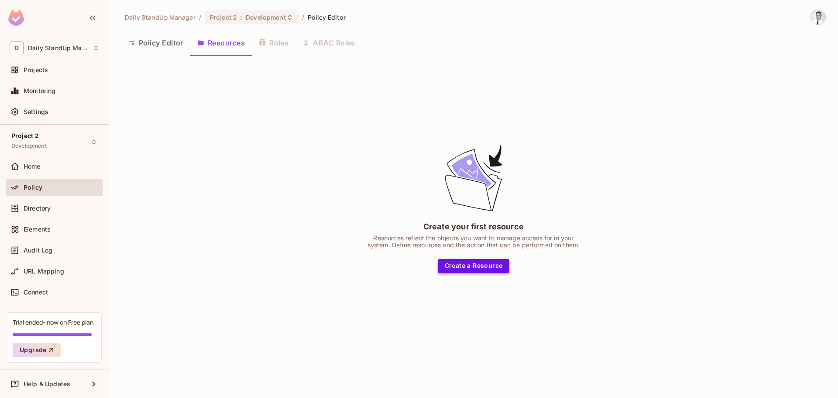
click at [470, 264] on button "Create a Resource" at bounding box center [474, 266] width 72 height 14
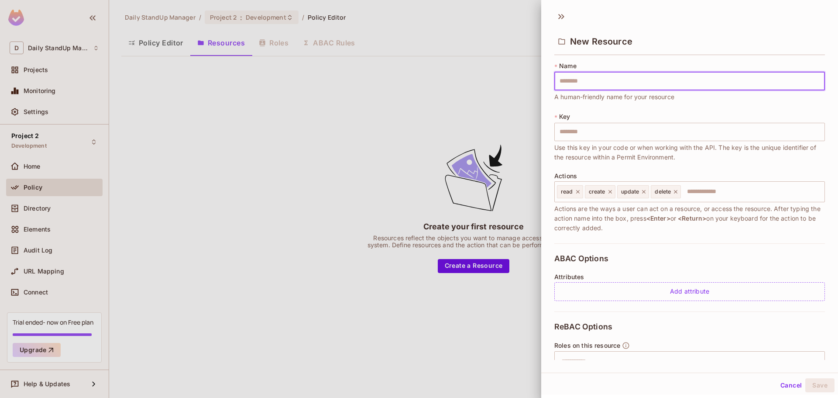
scroll to position [116, 0]
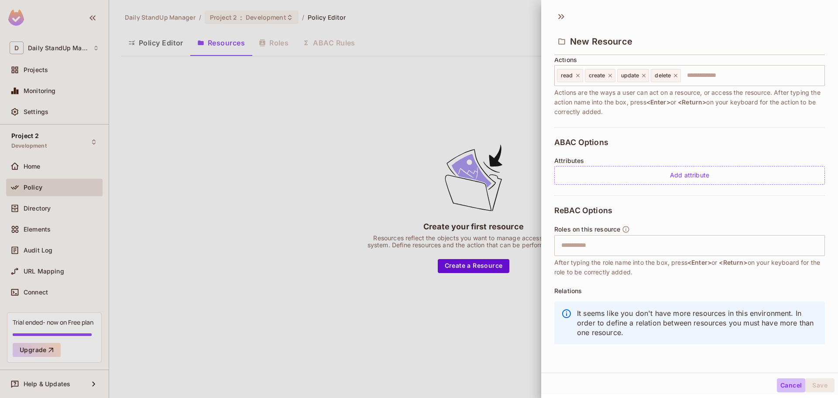
click at [778, 380] on button "Cancel" at bounding box center [791, 385] width 28 height 14
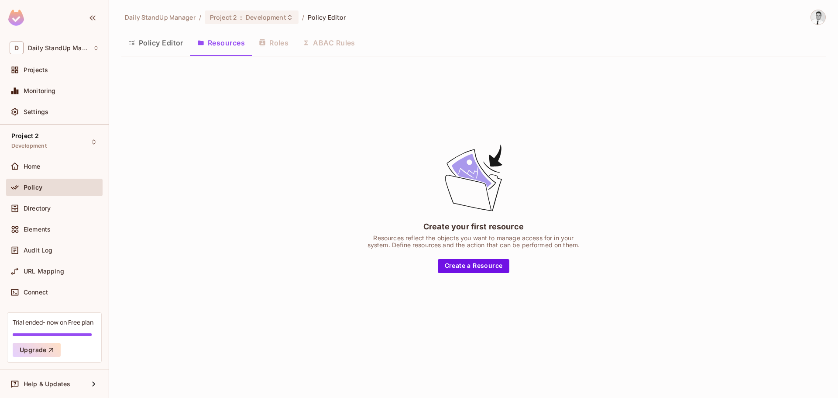
drag, startPoint x: 312, startPoint y: 154, endPoint x: 330, endPoint y: 117, distance: 41.6
click at [313, 152] on div "Create your first resource Resources reflect the objects you want to manage acc…" at bounding box center [473, 207] width 704 height 288
click at [44, 136] on div "Project 2 Development" at bounding box center [28, 141] width 35 height 19
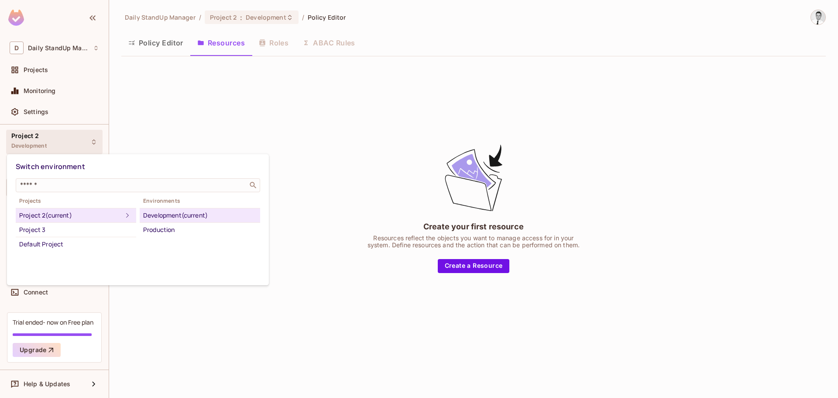
click at [33, 220] on li "Project 2 (current)" at bounding box center [76, 215] width 120 height 14
click at [36, 222] on li "Project 2 (current)" at bounding box center [76, 215] width 120 height 14
click at [37, 225] on div "Project 3" at bounding box center [75, 229] width 113 height 10
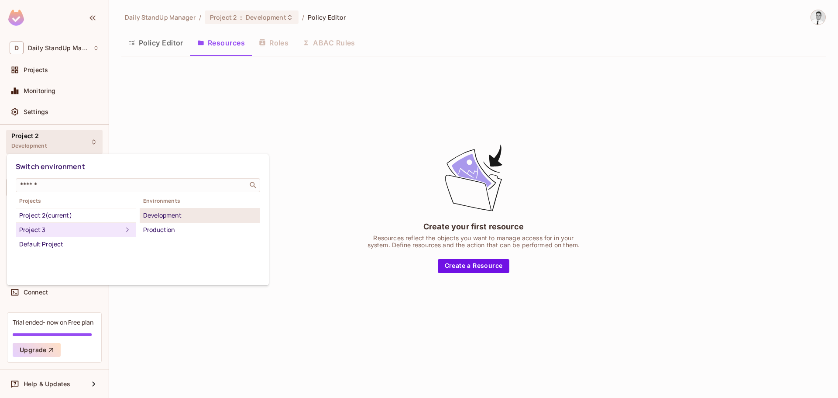
click at [177, 216] on div "Development" at bounding box center [199, 215] width 113 height 10
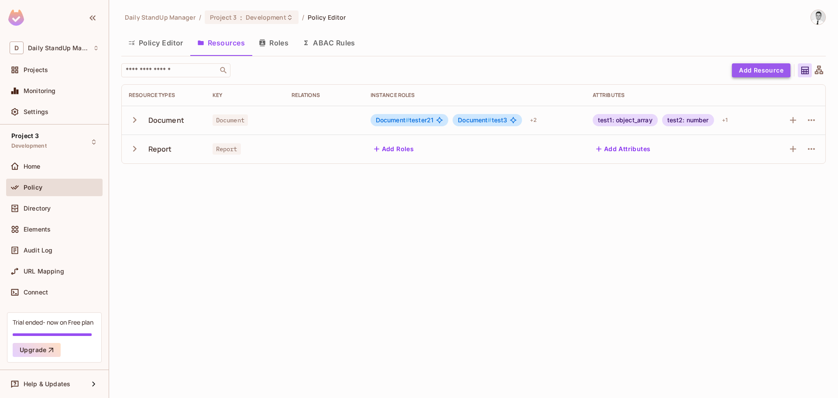
click at [757, 69] on button "Add Resource" at bounding box center [761, 70] width 58 height 14
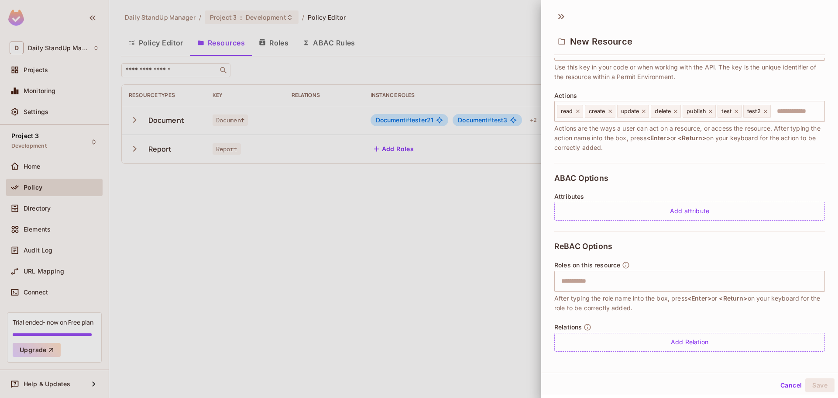
scroll to position [82, 0]
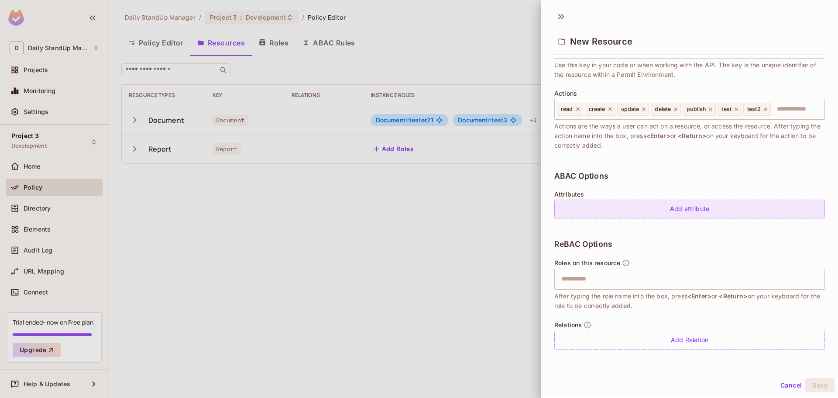
click at [692, 207] on div "Add attribute" at bounding box center [689, 208] width 271 height 19
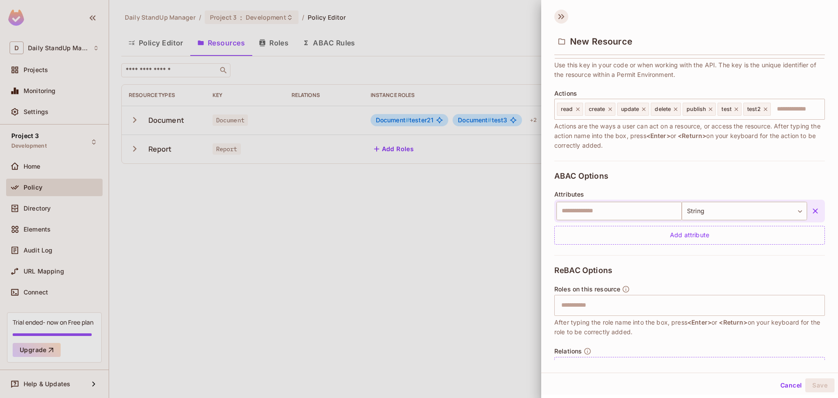
click at [558, 14] on icon at bounding box center [561, 17] width 14 height 14
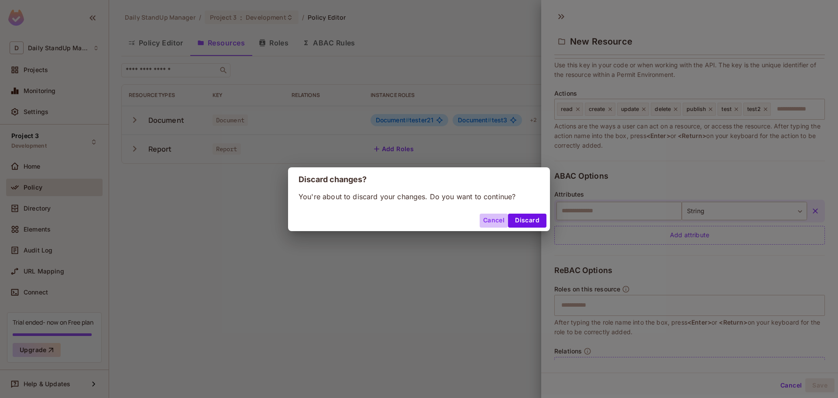
click at [507, 217] on button "Cancel" at bounding box center [494, 220] width 28 height 14
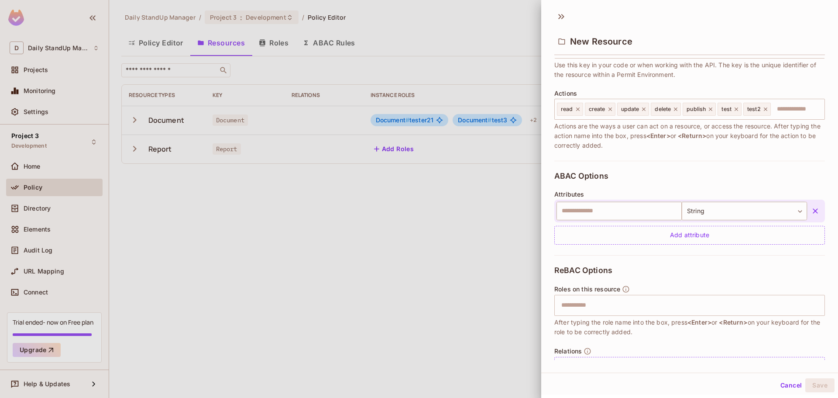
click at [493, 217] on div at bounding box center [419, 199] width 838 height 398
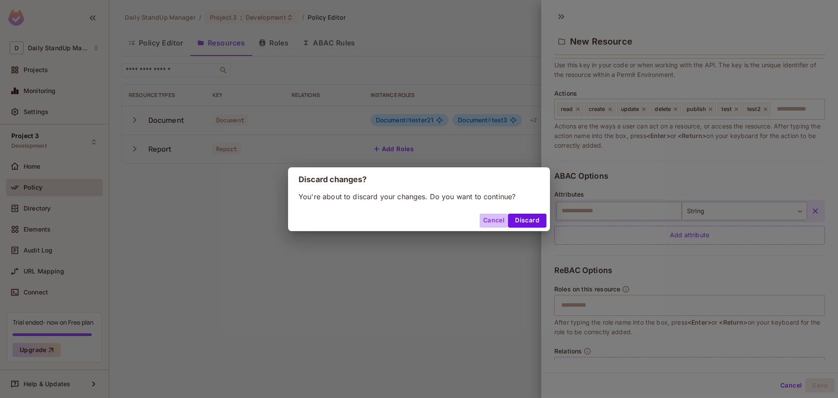
click at [501, 215] on button "Cancel" at bounding box center [494, 220] width 28 height 14
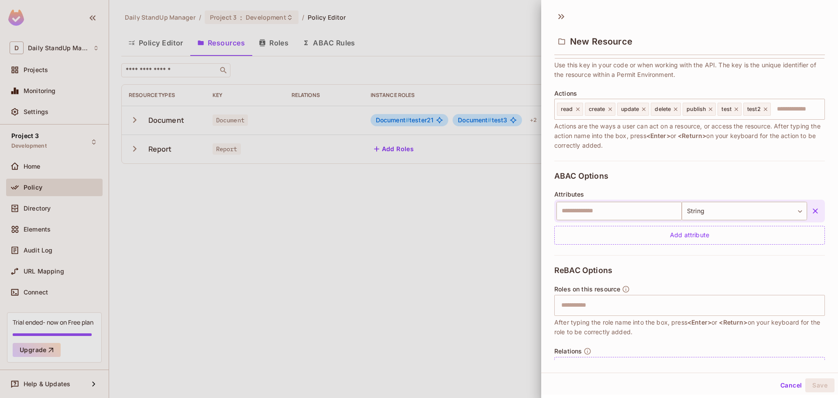
click at [811, 207] on icon "button" at bounding box center [815, 210] width 9 height 9
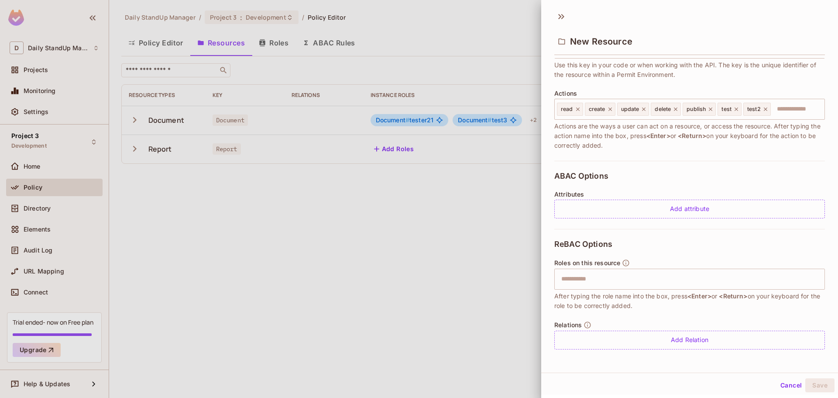
click at [754, 189] on div "ABAC Options Attributes Add attribute" at bounding box center [689, 195] width 271 height 68
click at [682, 184] on div "ABAC Options Attributes Add attribute" at bounding box center [689, 195] width 271 height 68
